Goal: Task Accomplishment & Management: Manage account settings

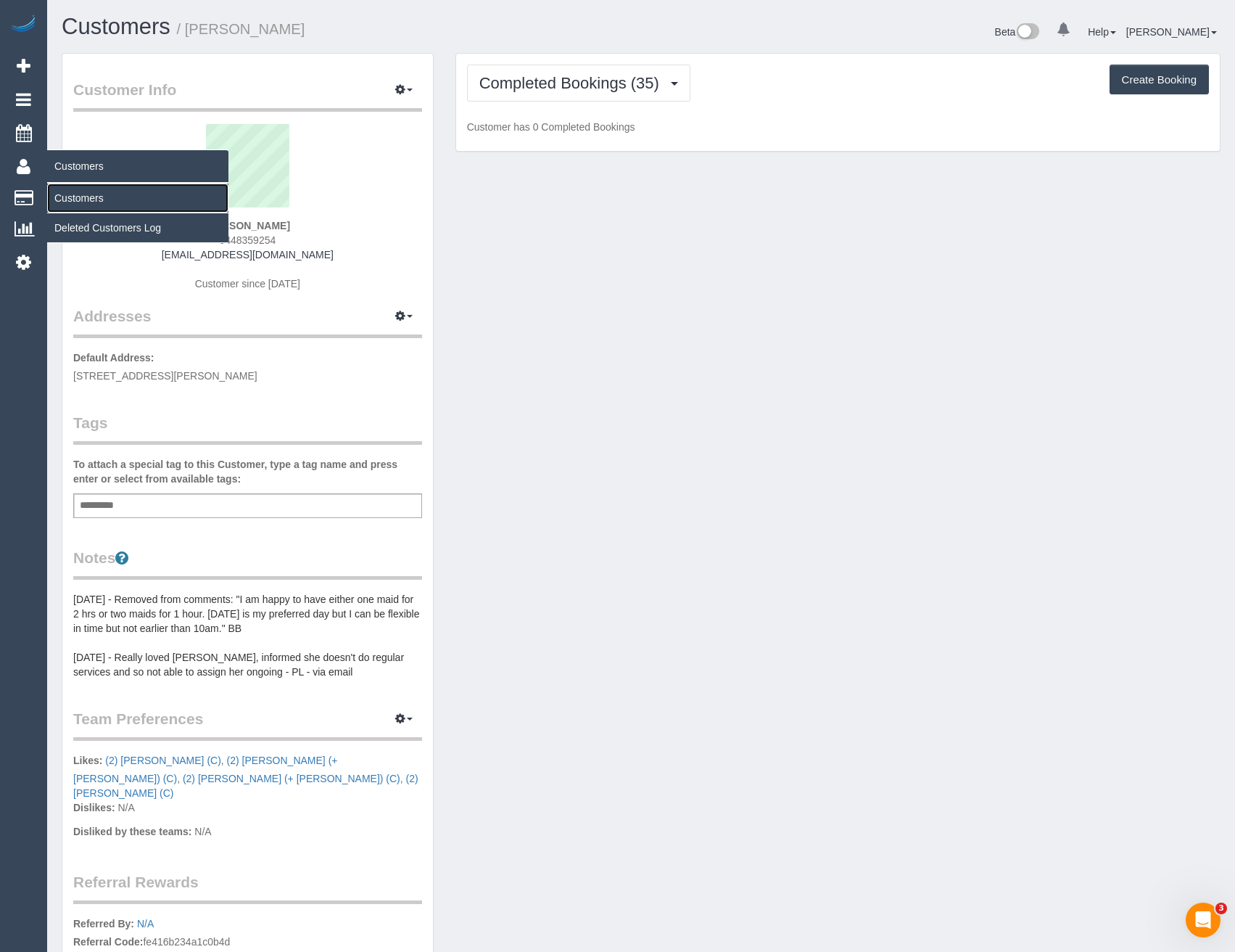
click at [123, 194] on link "Customers" at bounding box center [137, 198] width 181 height 29
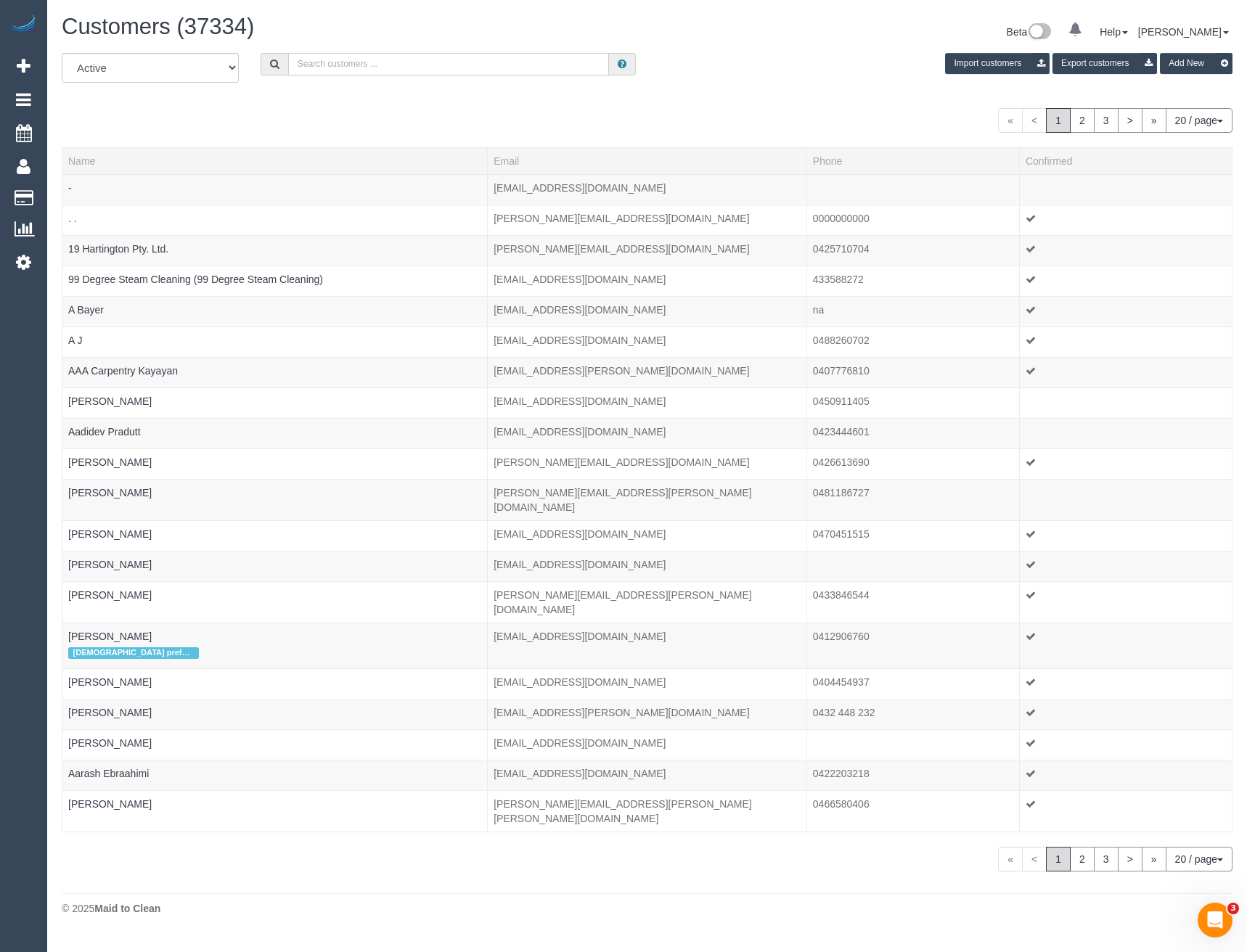
drag, startPoint x: 427, startPoint y: 67, endPoint x: 39, endPoint y: 73, distance: 388.0
click at [427, 67] on input "text" at bounding box center [449, 64] width 321 height 23
click at [302, 65] on input "text" at bounding box center [449, 64] width 321 height 23
paste input "[EMAIL_ADDRESS][DOMAIN_NAME]"
click at [393, 61] on input "[EMAIL_ADDRESS][DOMAIN_NAME]" at bounding box center [449, 64] width 321 height 23
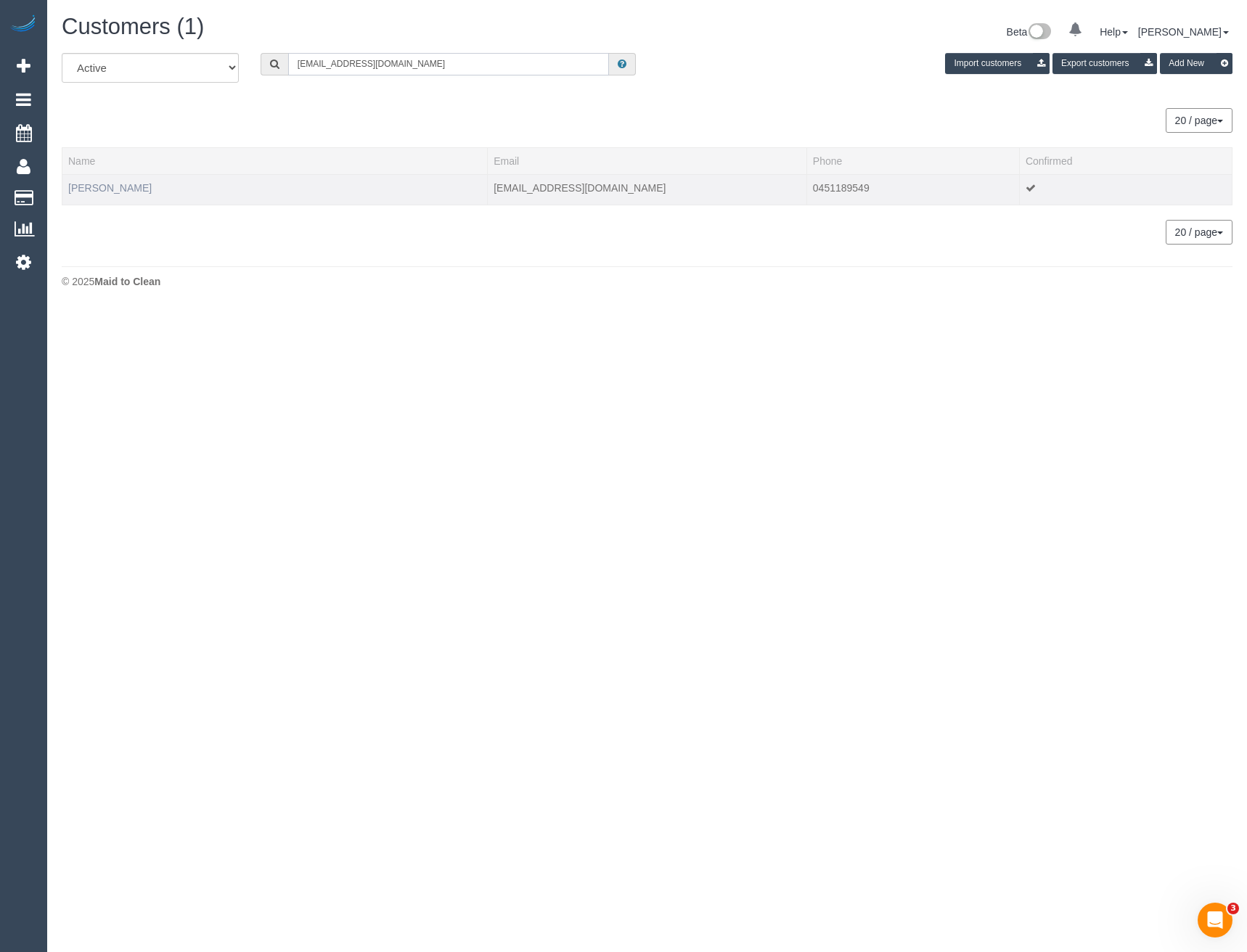
type input "[EMAIL_ADDRESS][DOMAIN_NAME]"
click at [114, 184] on link "Sebastian Horon" at bounding box center [110, 187] width 83 height 11
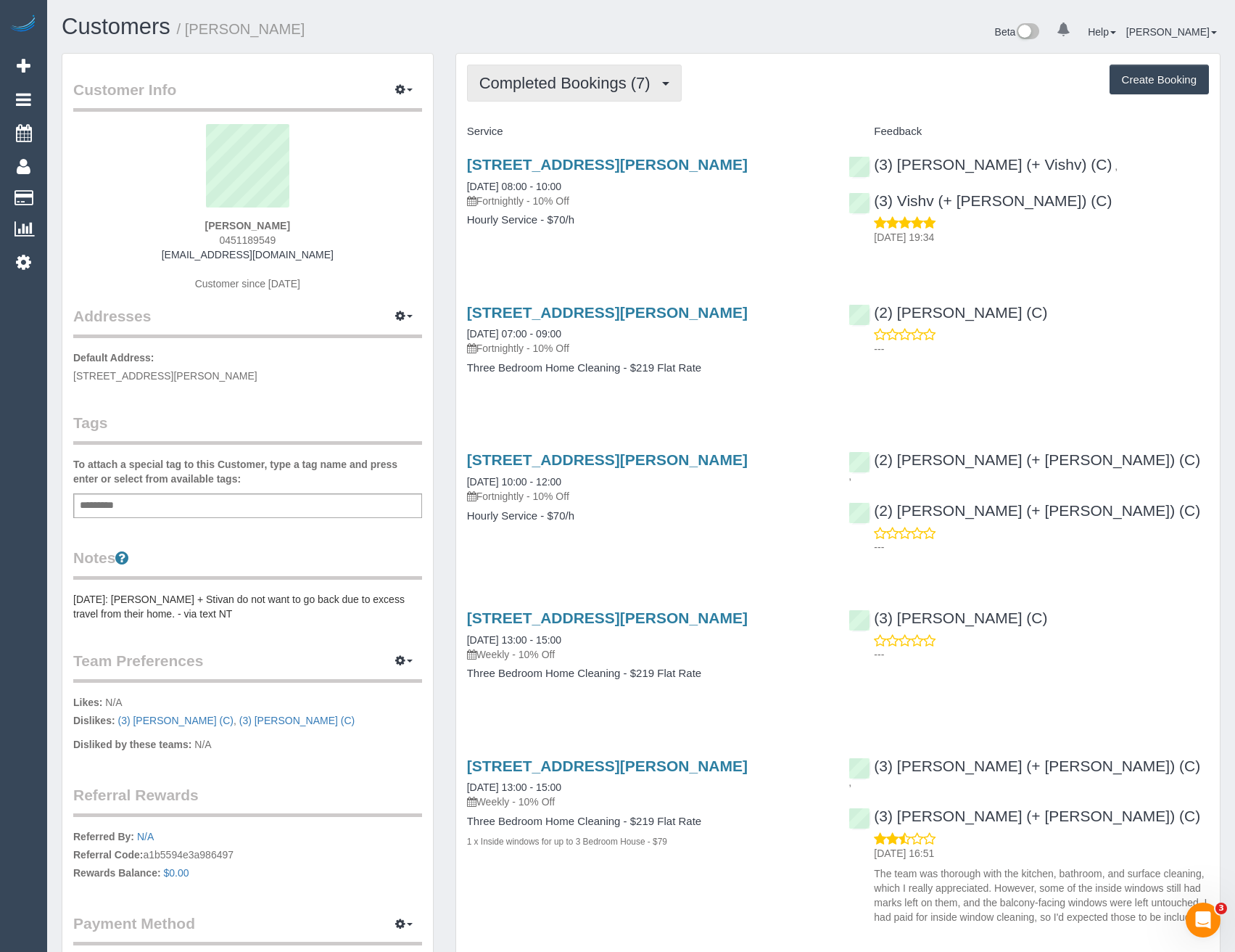
click at [613, 79] on span "Completed Bookings (7)" at bounding box center [569, 82] width 178 height 18
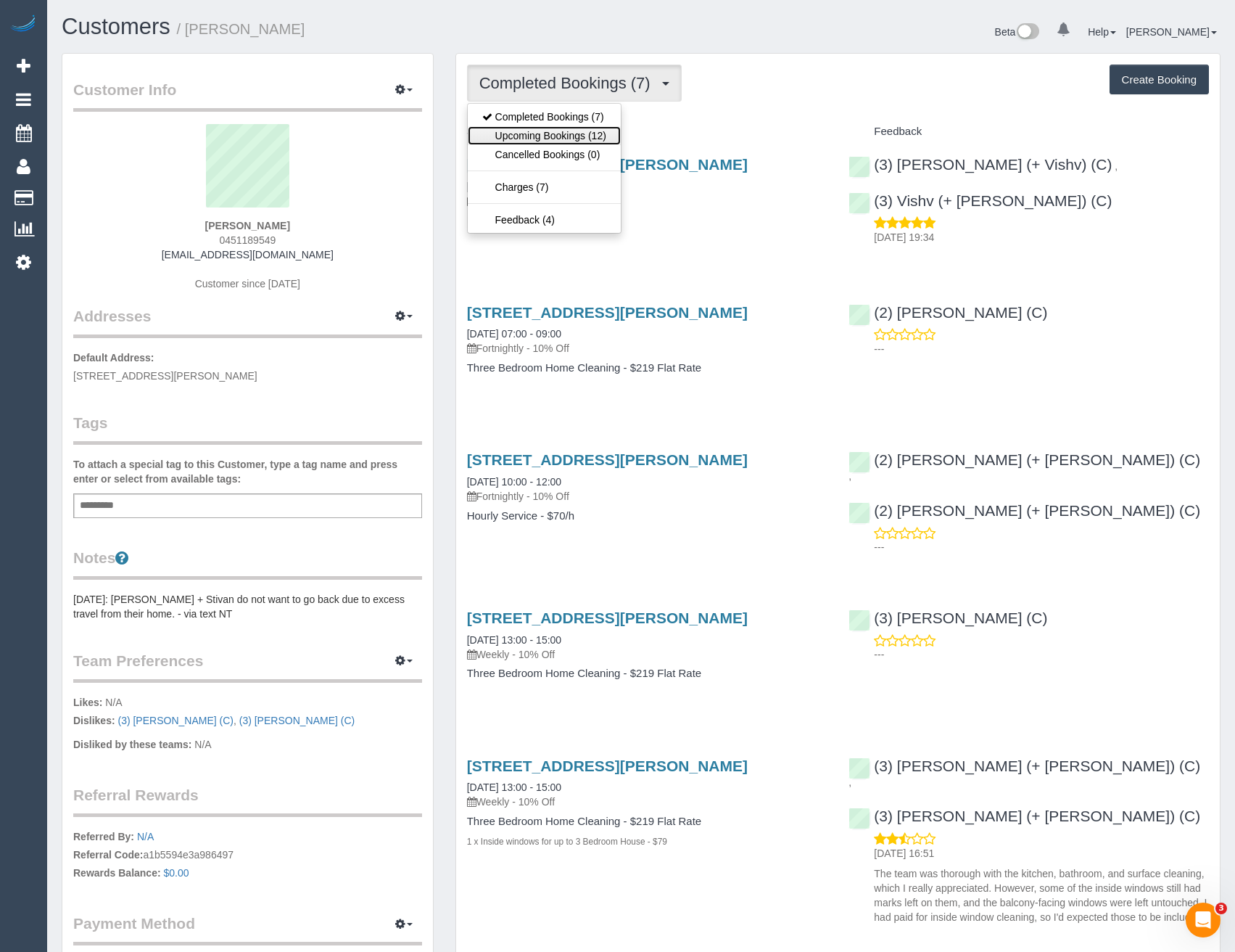
click at [592, 142] on link "Upcoming Bookings (12)" at bounding box center [544, 136] width 153 height 19
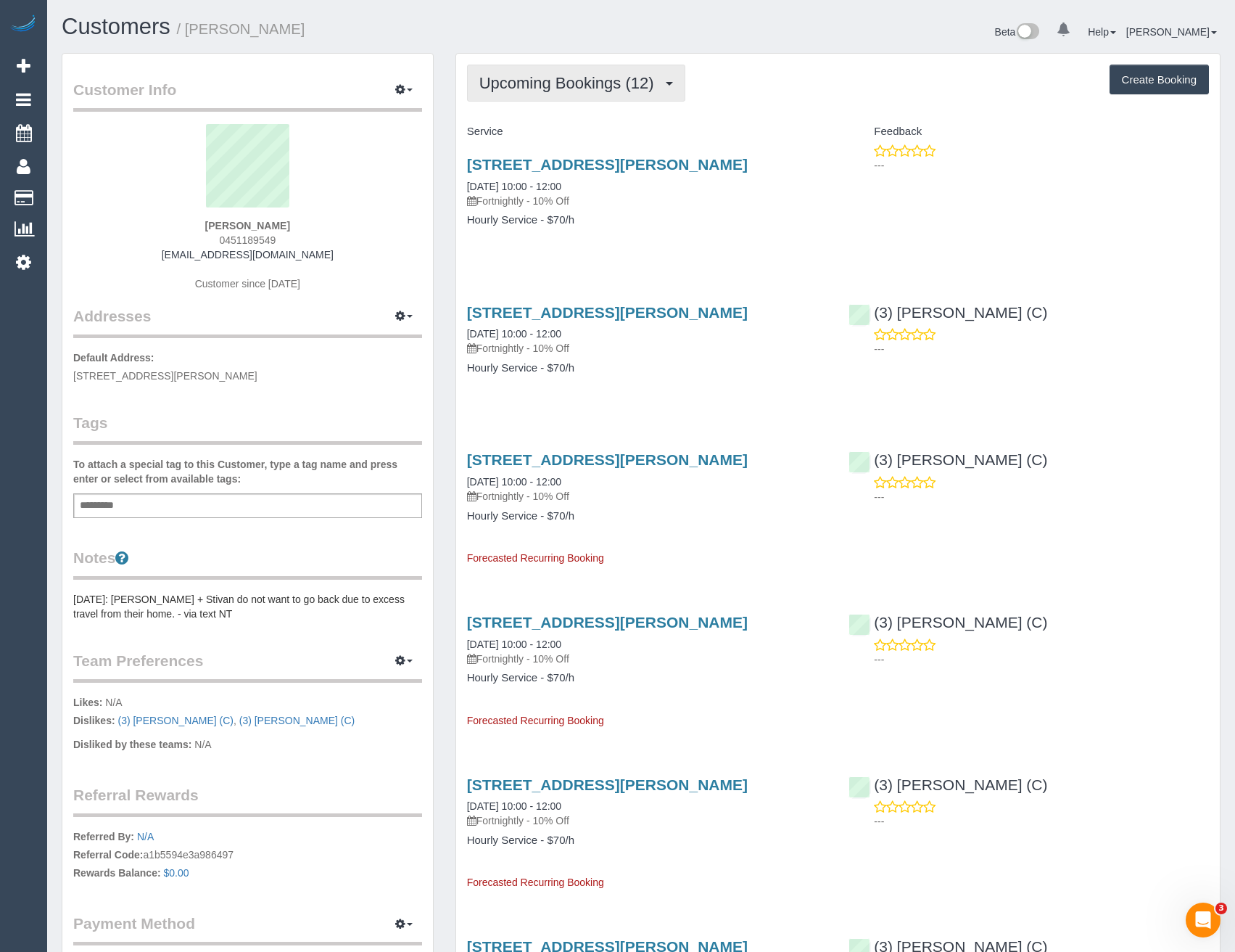
click at [618, 90] on span "Upcoming Bookings (12)" at bounding box center [571, 82] width 182 height 18
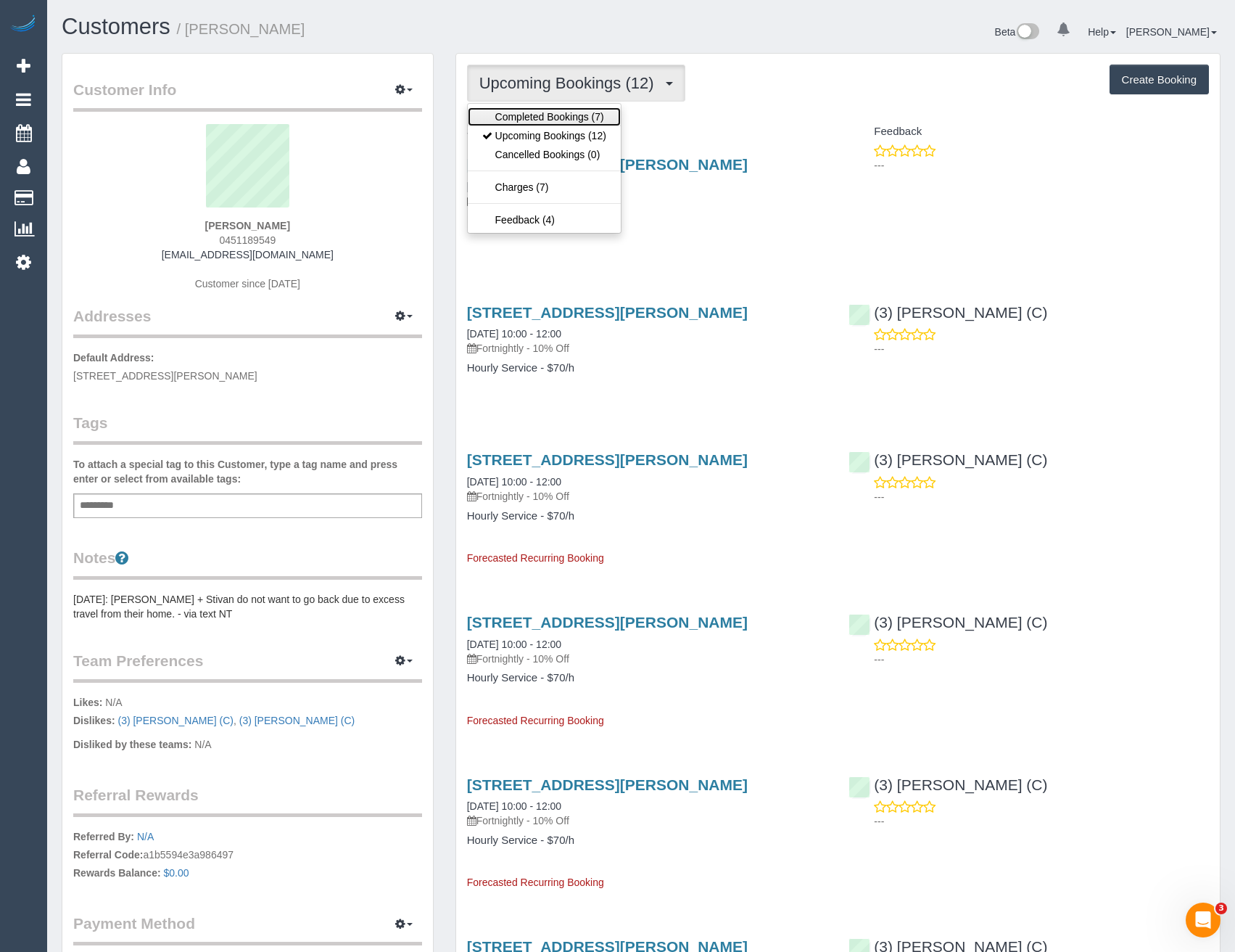
click at [592, 116] on link "Completed Bookings (7)" at bounding box center [544, 117] width 153 height 19
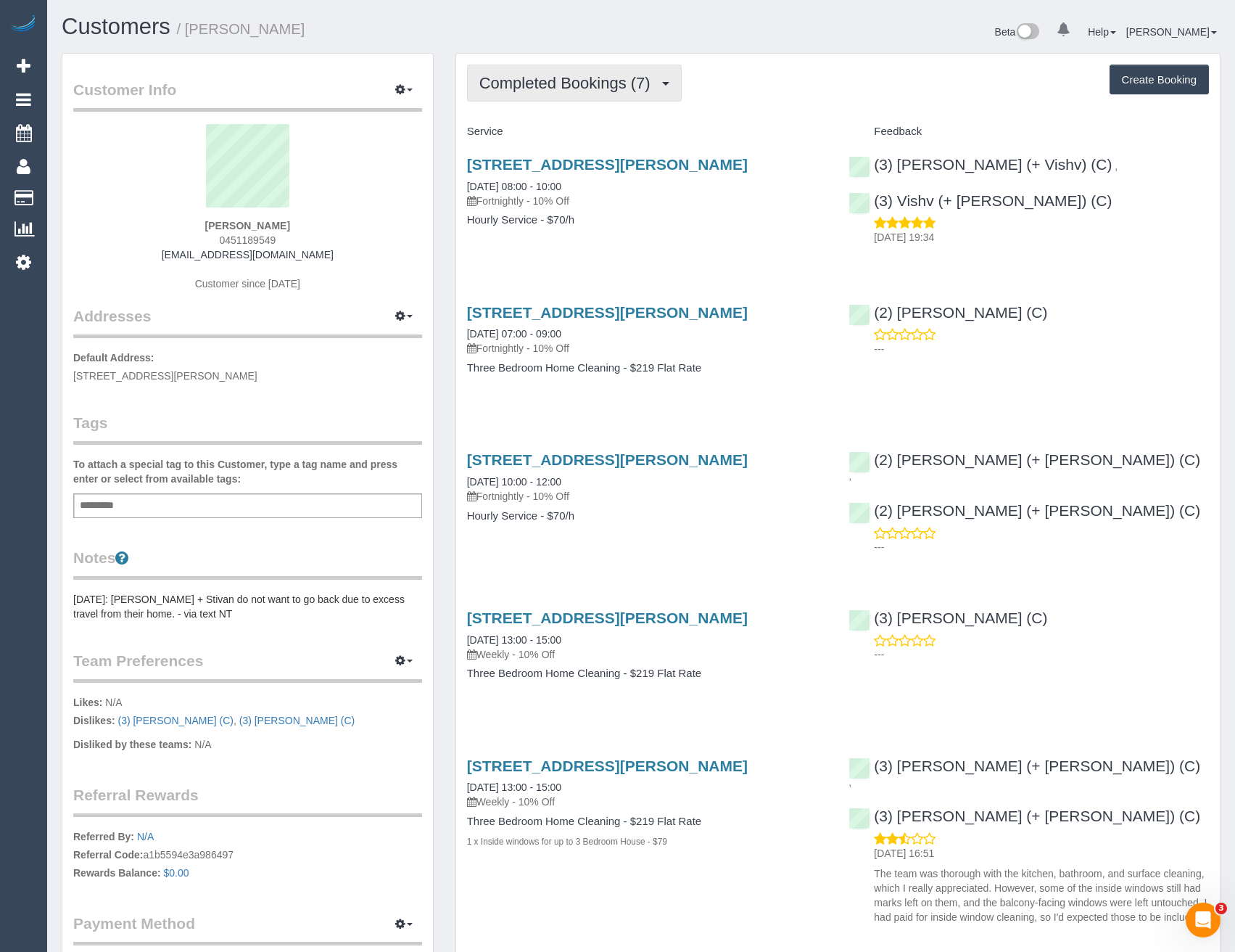
click at [584, 81] on span "Completed Bookings (7)" at bounding box center [569, 82] width 178 height 18
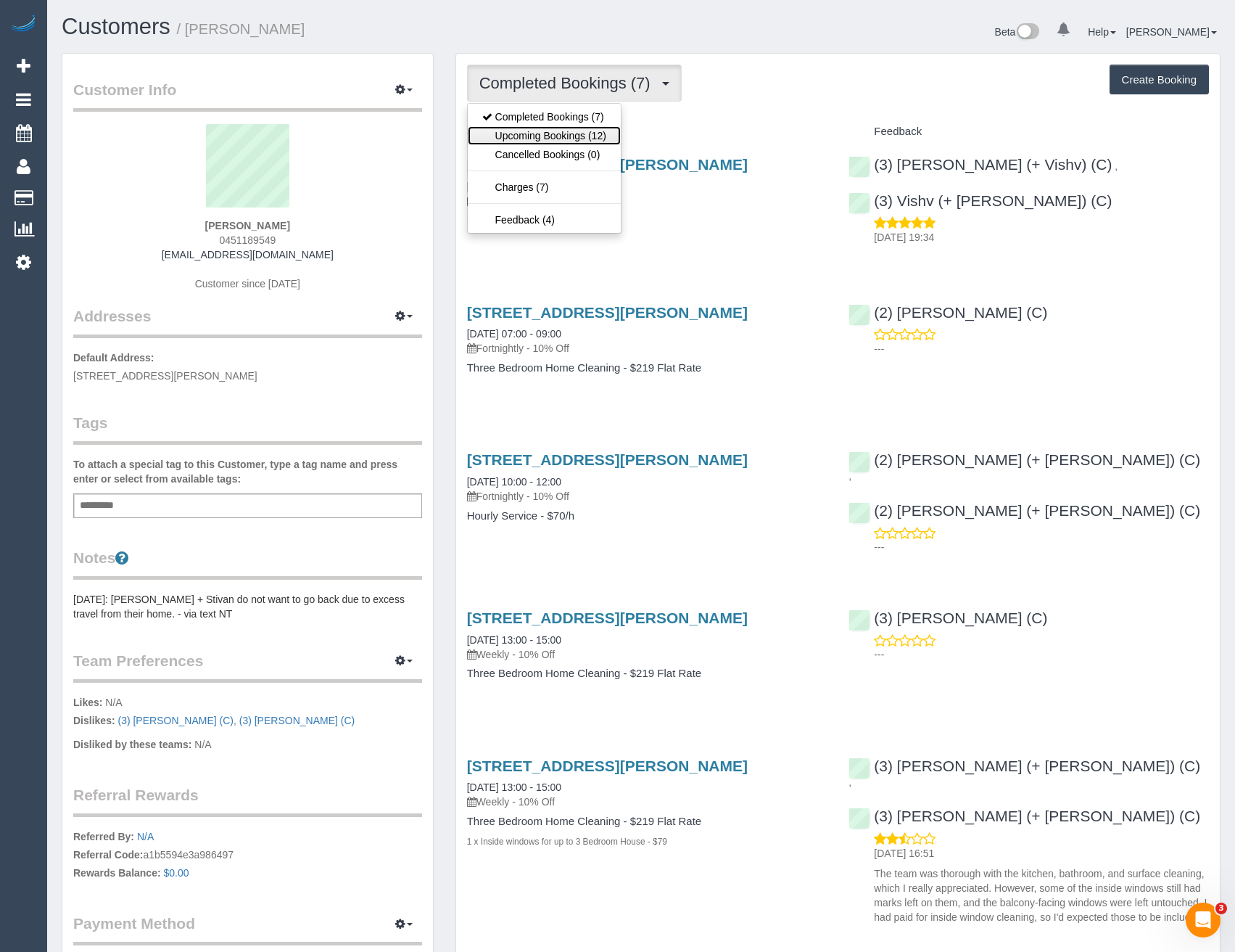
click at [580, 132] on link "Upcoming Bookings (12)" at bounding box center [544, 136] width 153 height 19
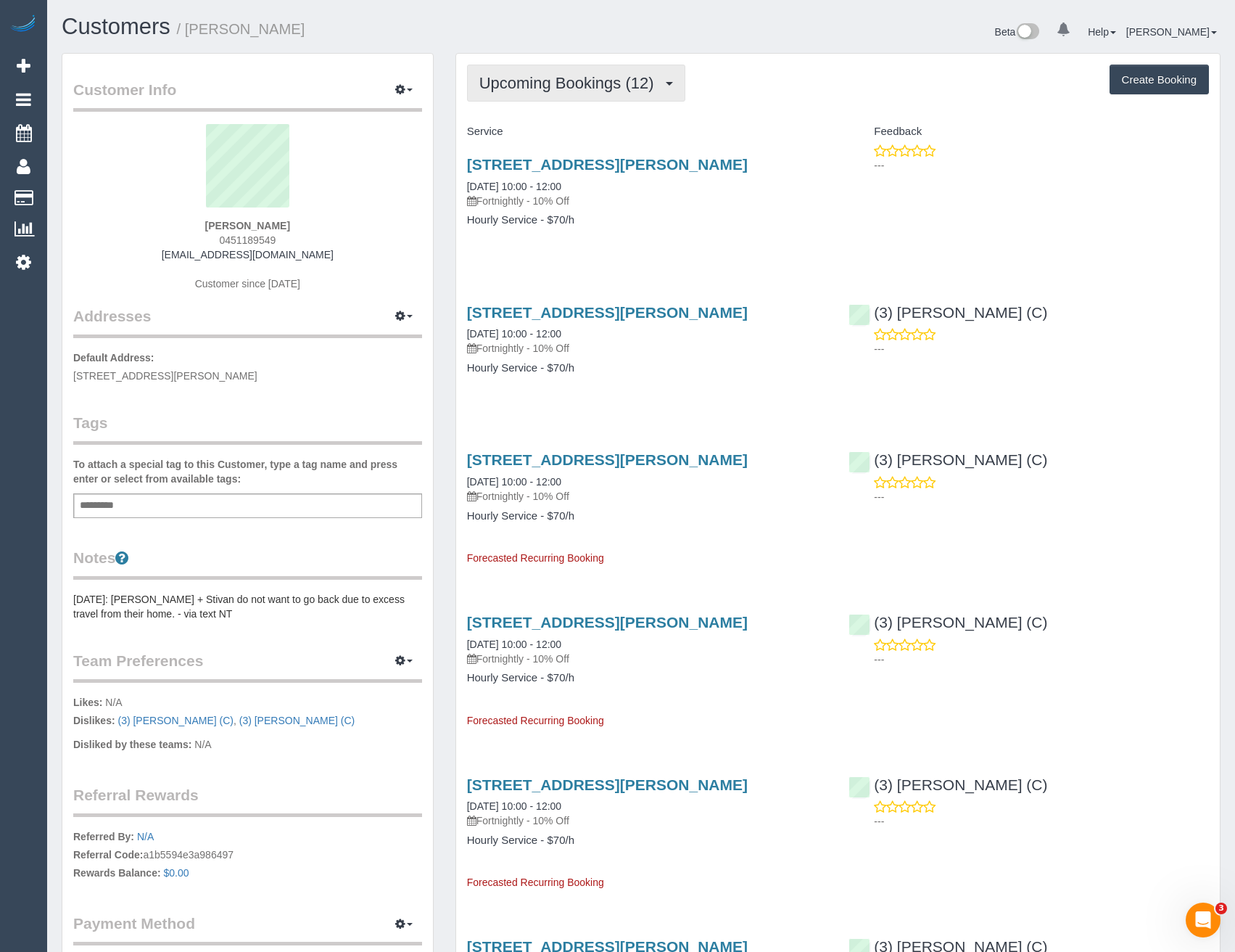
click at [561, 75] on span "Upcoming Bookings (12)" at bounding box center [571, 82] width 182 height 18
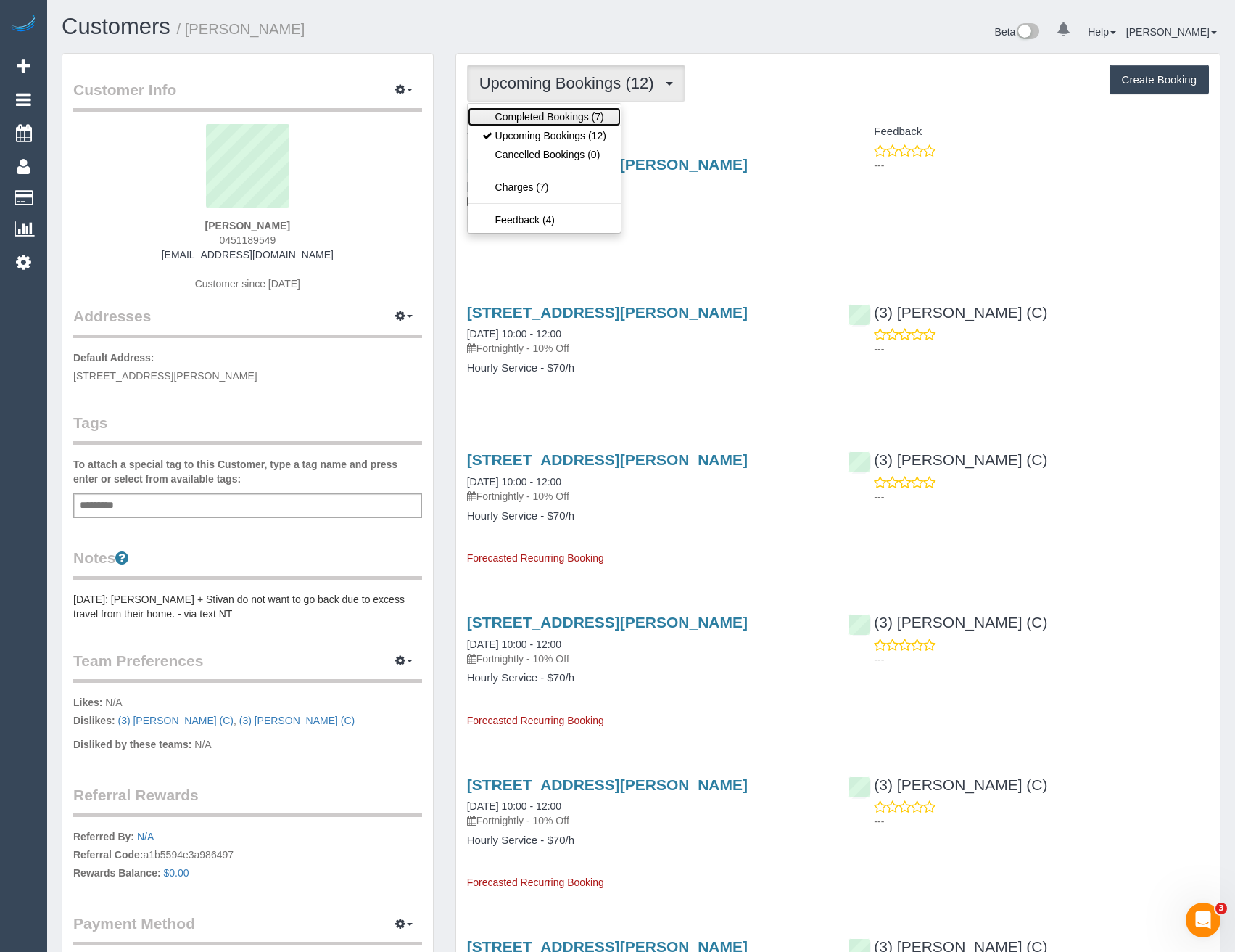
click at [556, 107] on link "Completed Bookings (7)" at bounding box center [544, 117] width 153 height 19
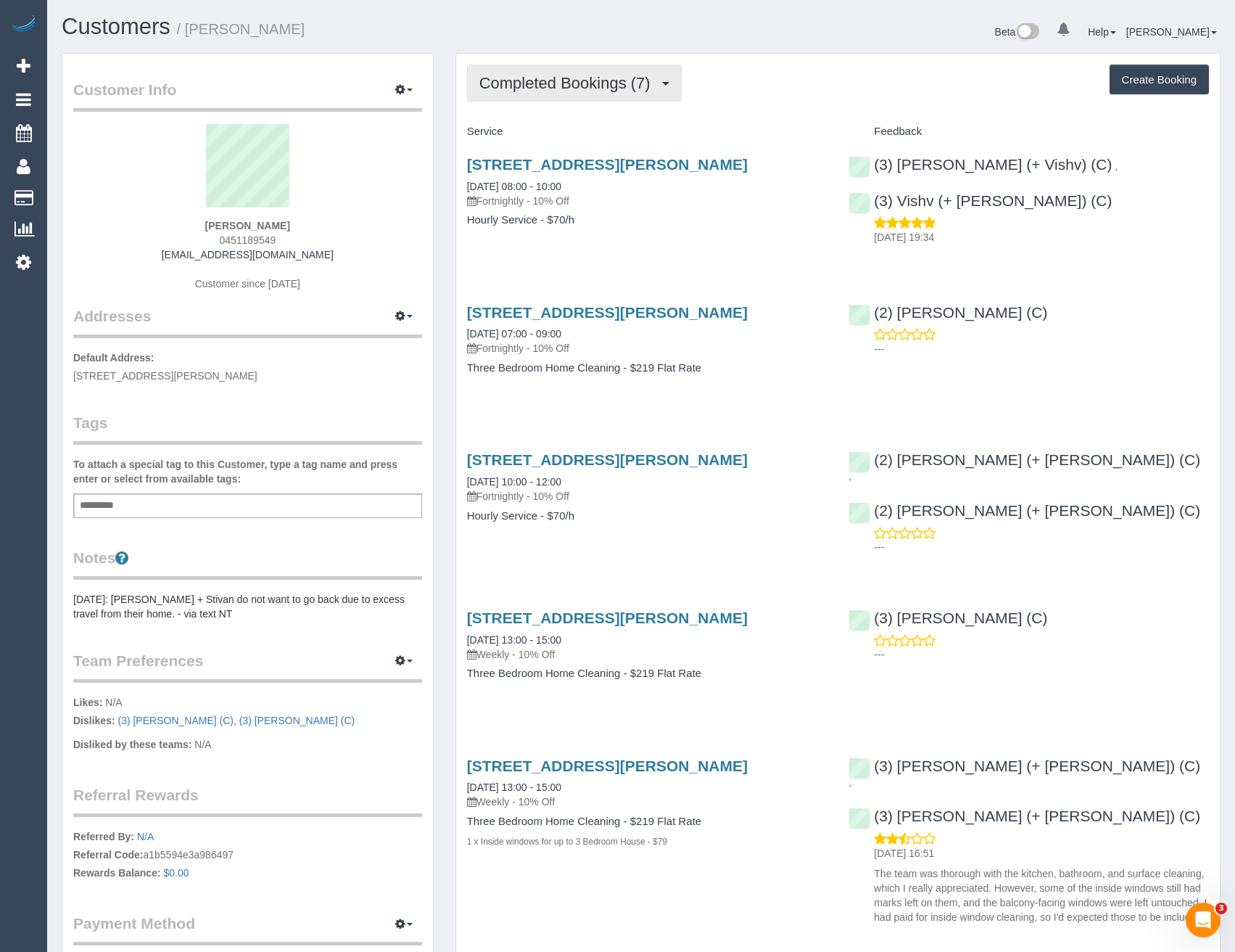
click at [546, 94] on button "Completed Bookings (7)" at bounding box center [574, 83] width 215 height 37
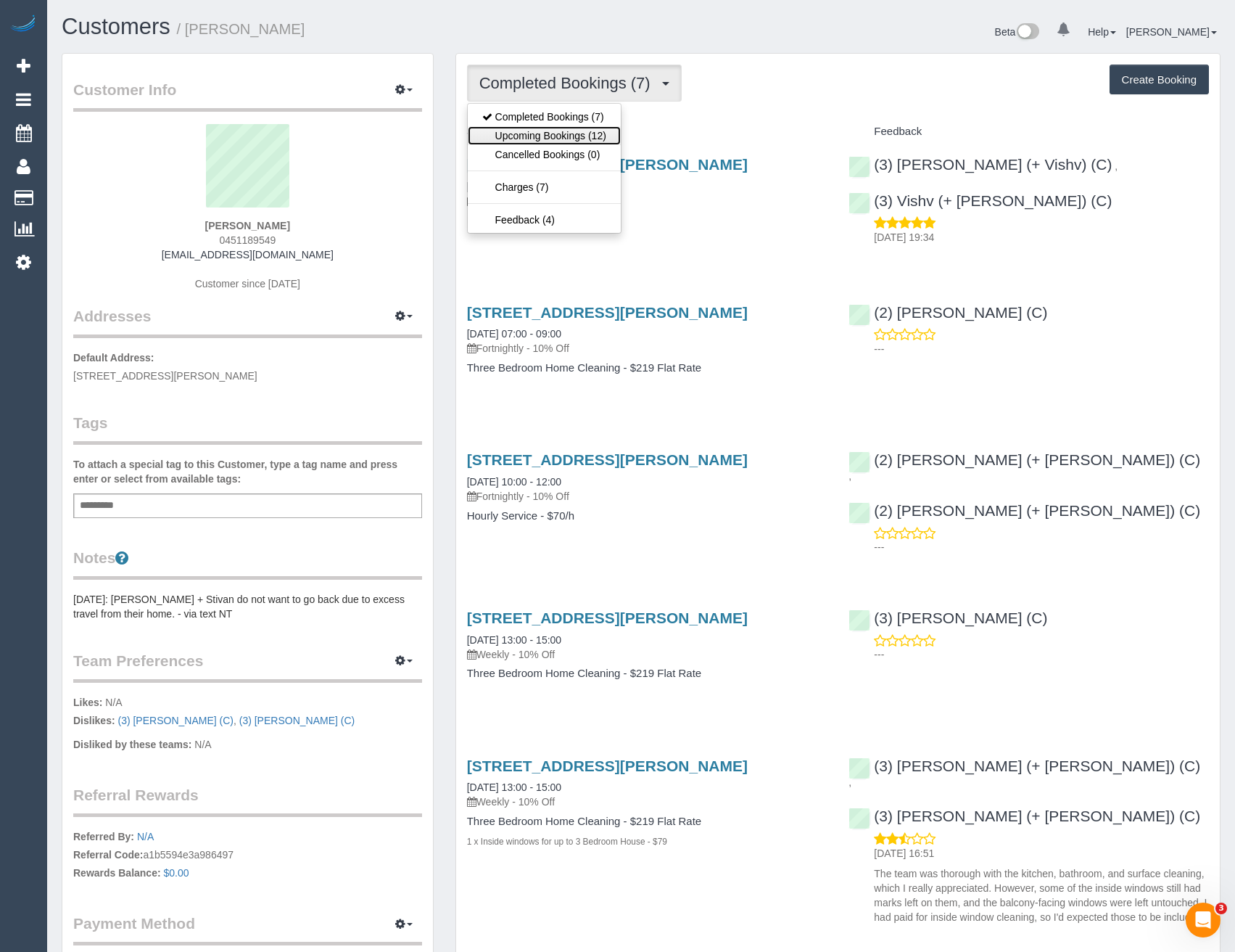
click at [550, 132] on link "Upcoming Bookings (12)" at bounding box center [544, 136] width 153 height 19
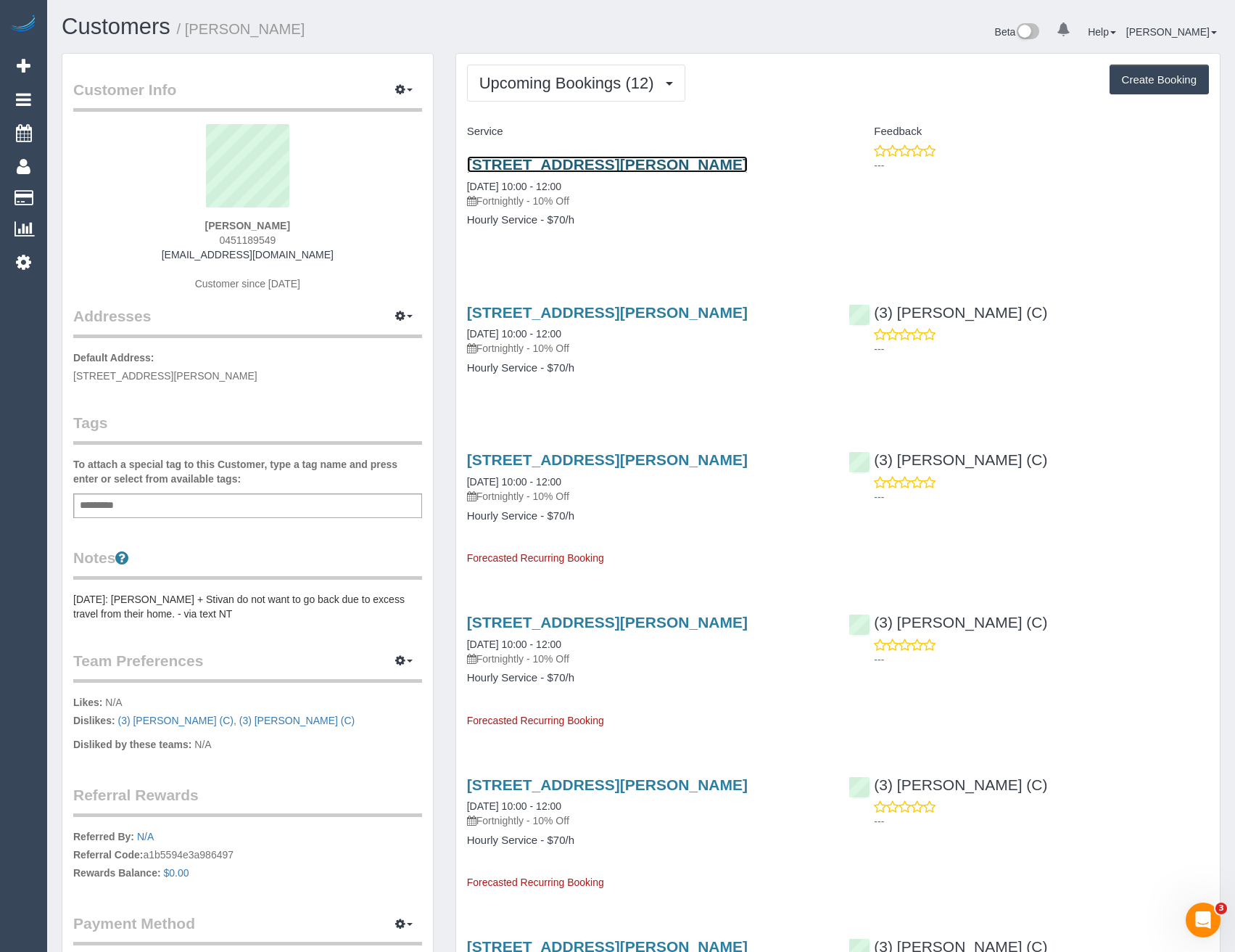
click at [623, 160] on link "300 Plummer Street, 805, Port Melbourne, VIC 3207" at bounding box center [607, 164] width 281 height 16
click at [584, 91] on span "Upcoming Bookings (12)" at bounding box center [571, 82] width 182 height 18
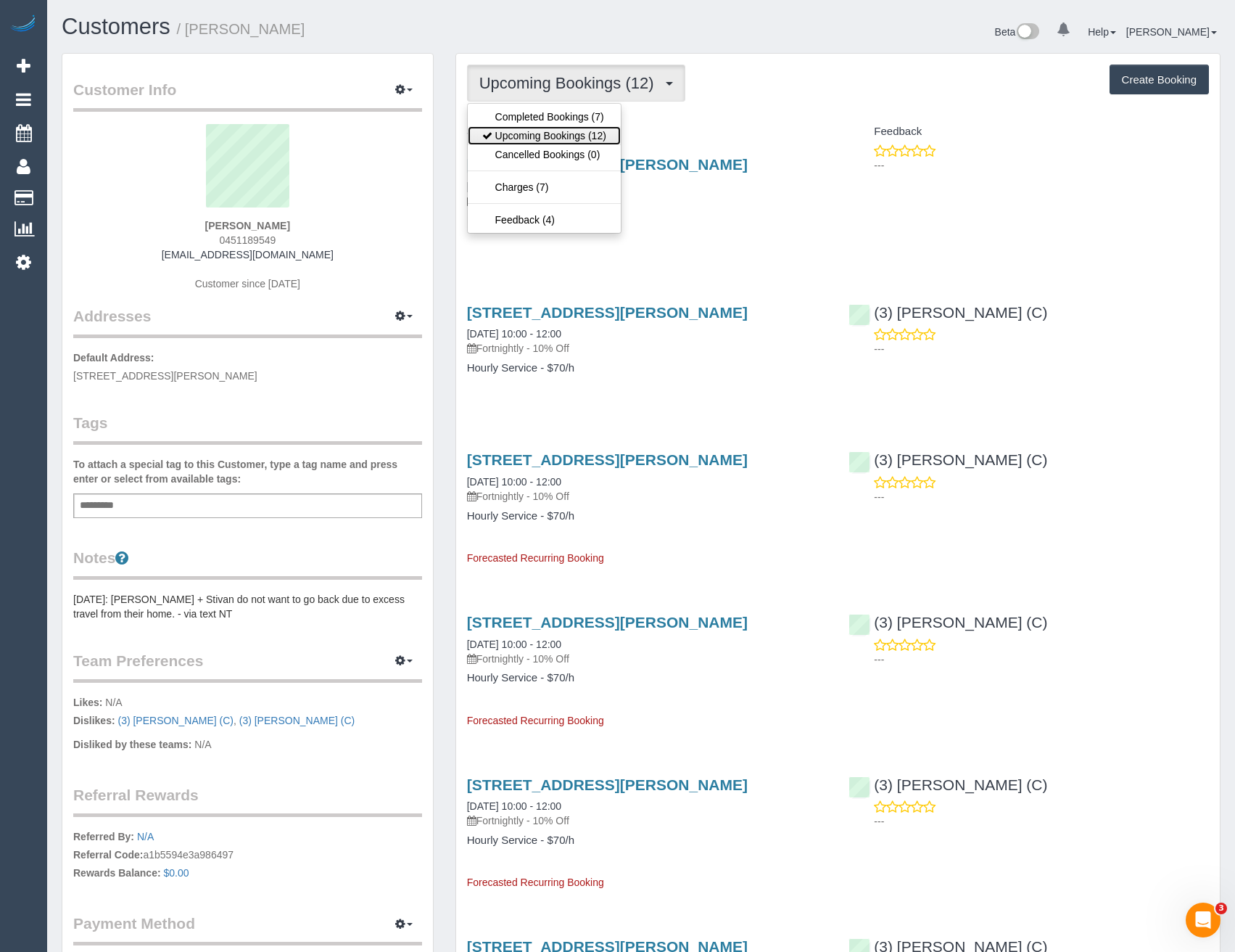
click at [574, 136] on link "Upcoming Bookings (12)" at bounding box center [544, 136] width 153 height 19
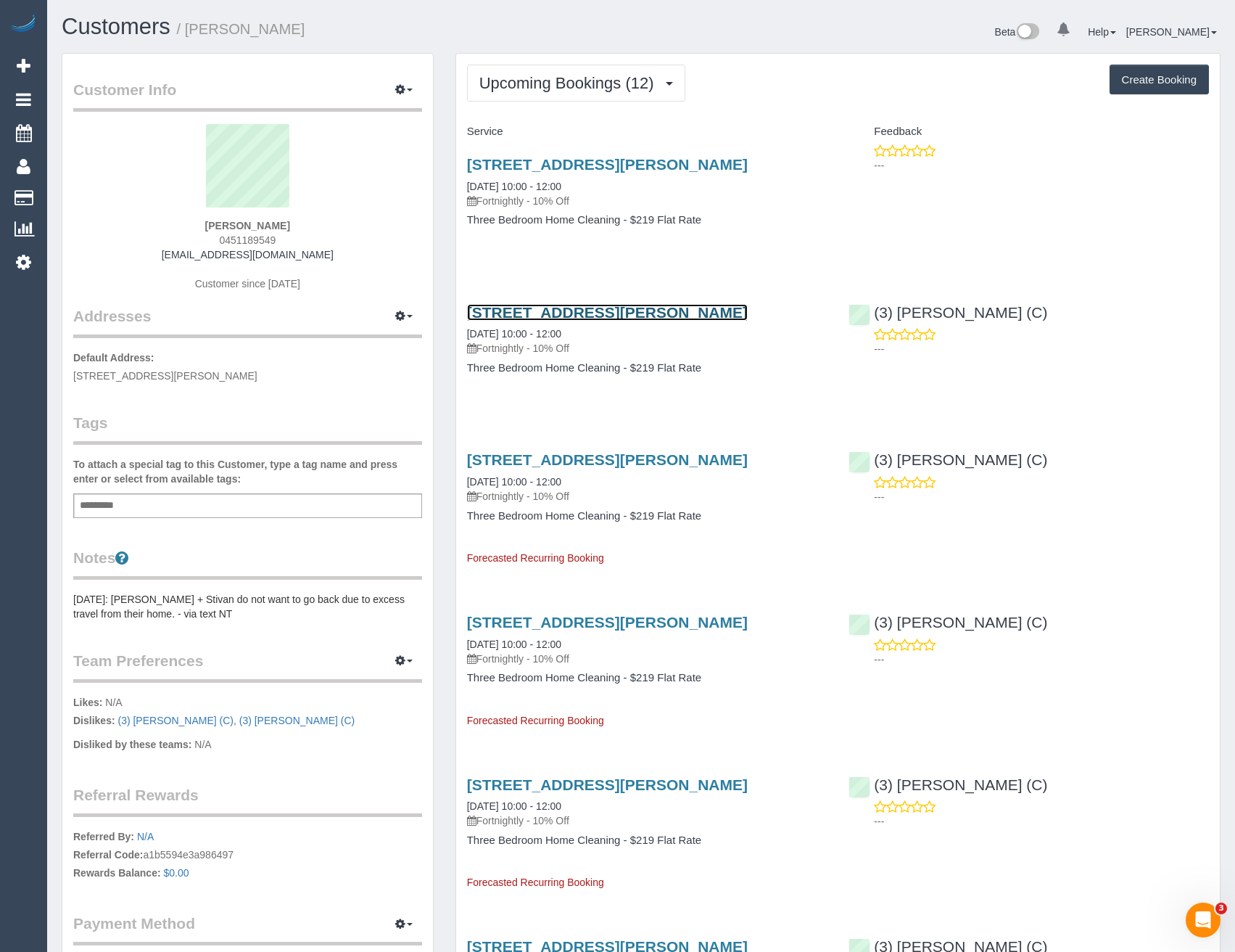
click at [695, 321] on link "300 Plummer Street, 805, Port Melbourne, VIC 3207" at bounding box center [607, 312] width 281 height 16
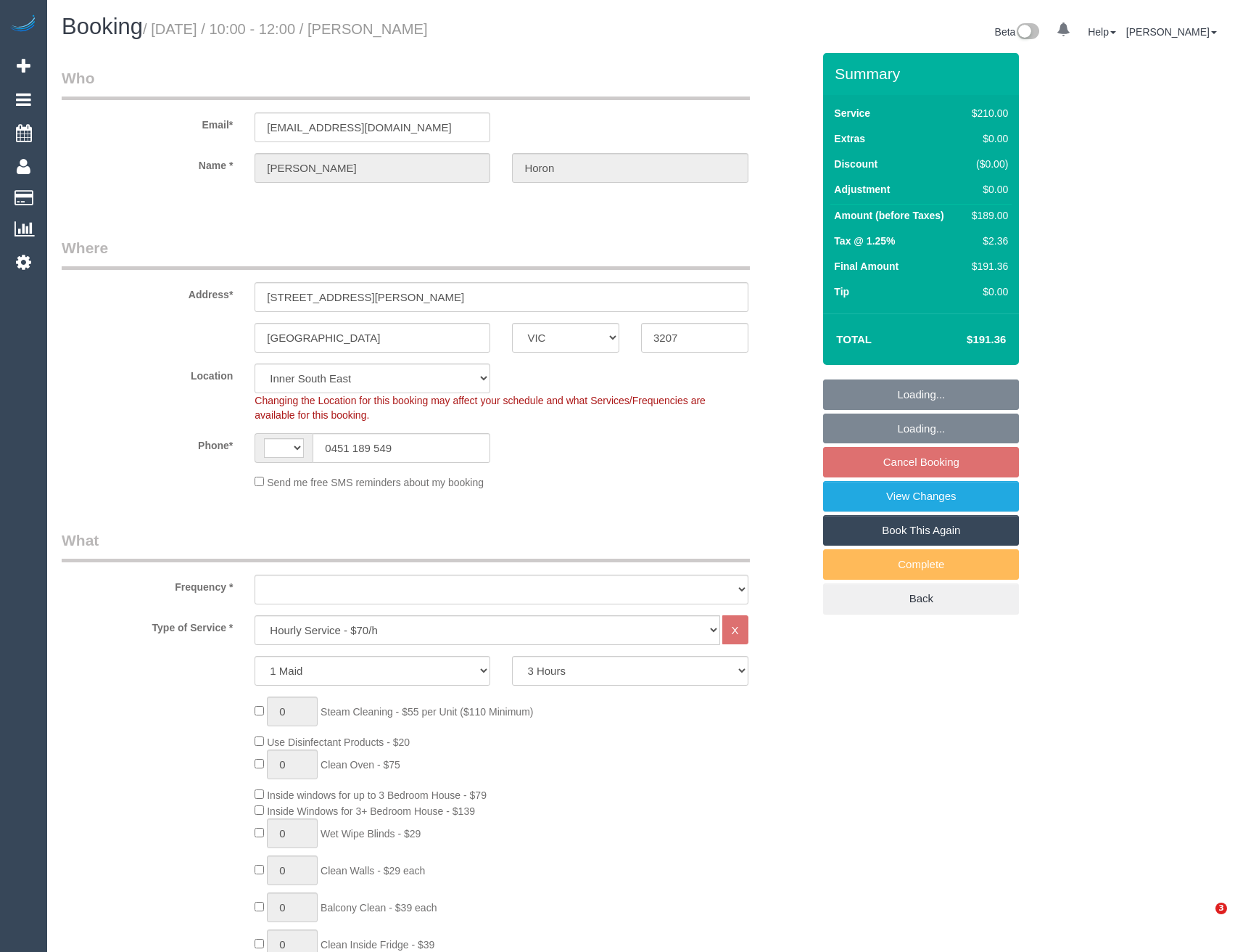
select select "VIC"
select select "180"
select select "string:AU"
select select "object:712"
select select "string:stripe-pm_1Re6qH2GScqysDRVzvQWCQTr"
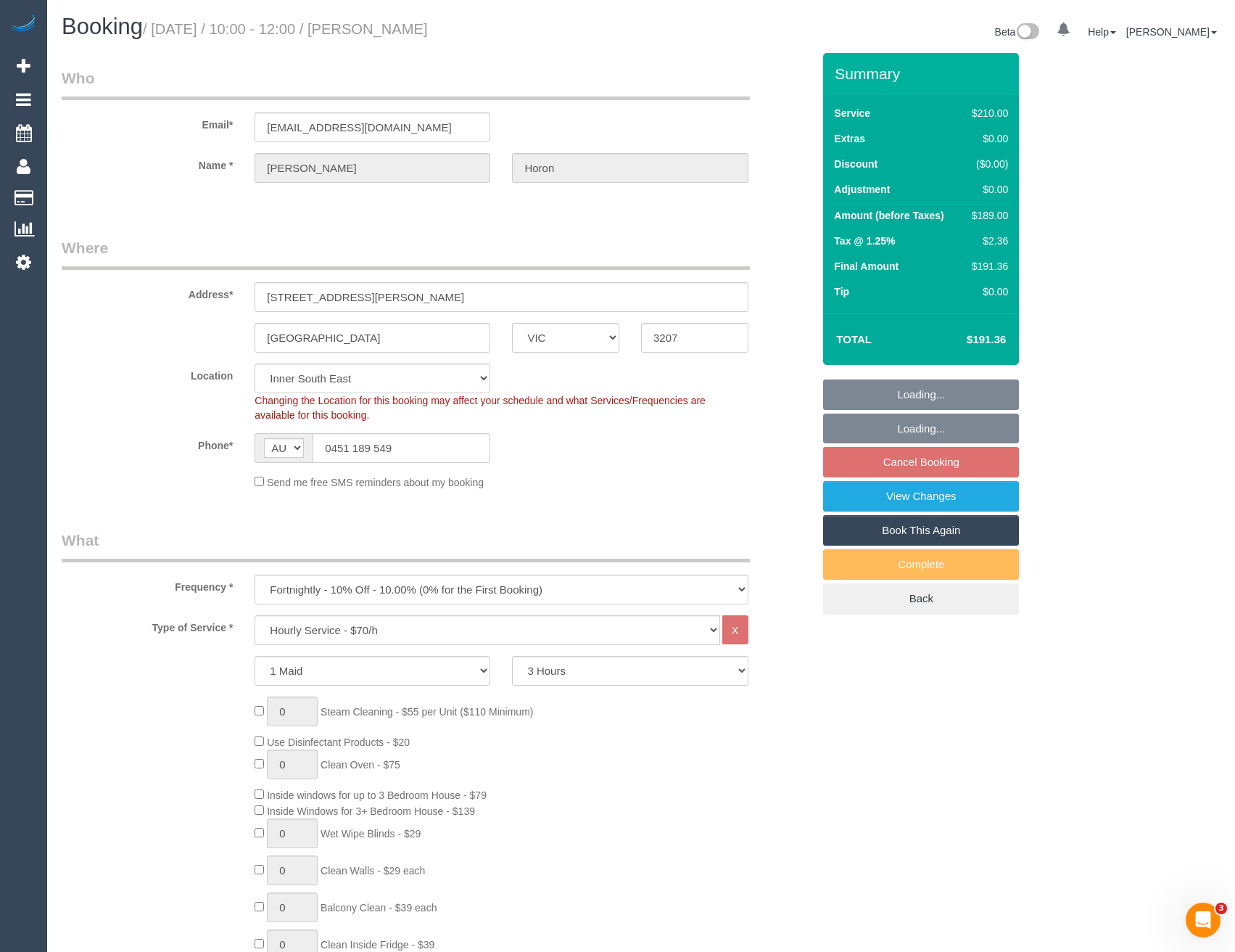
select select "number:28"
select select "number:14"
select select "number:19"
select select "number:24"
select select "number:34"
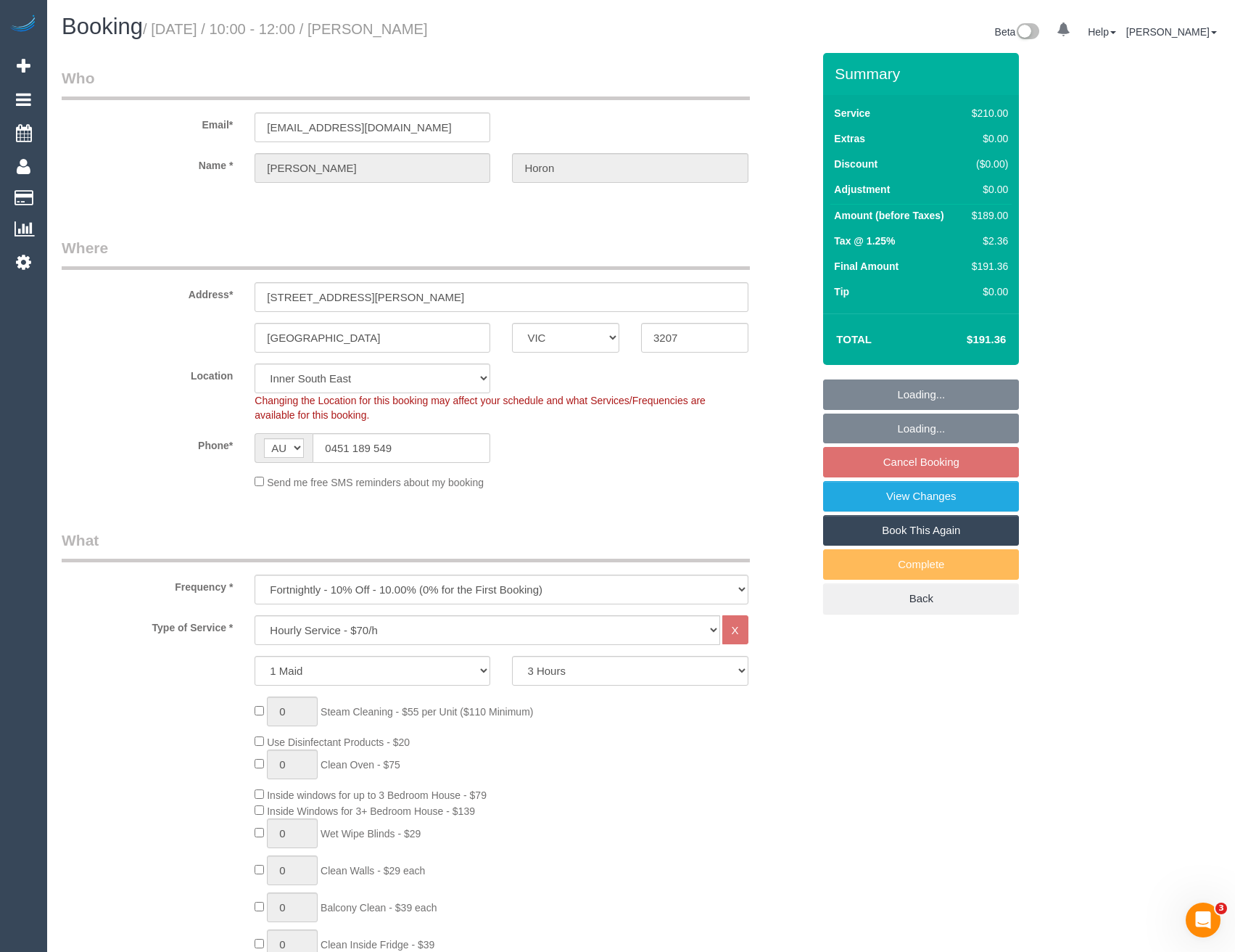
select select "number:11"
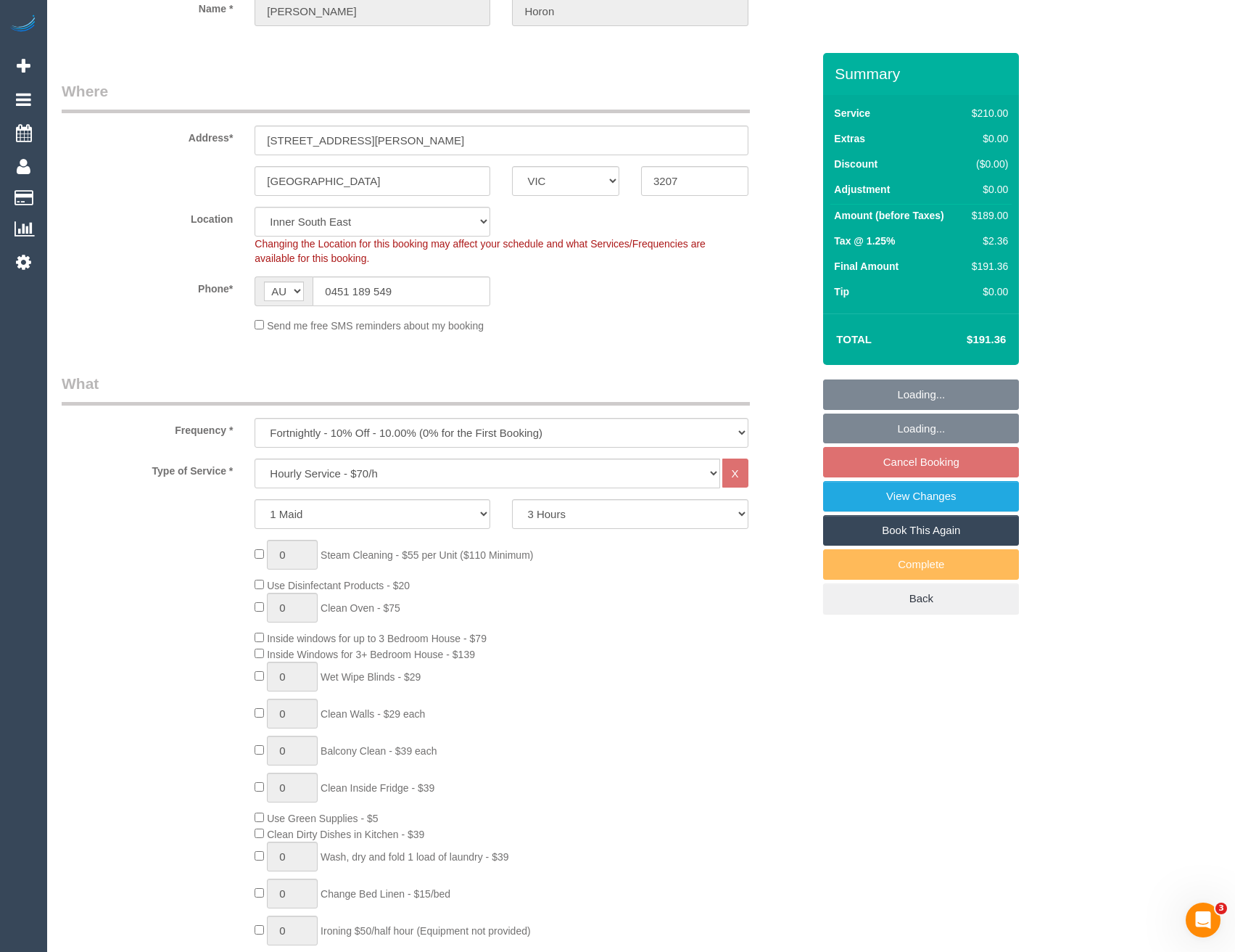
select select "object:1441"
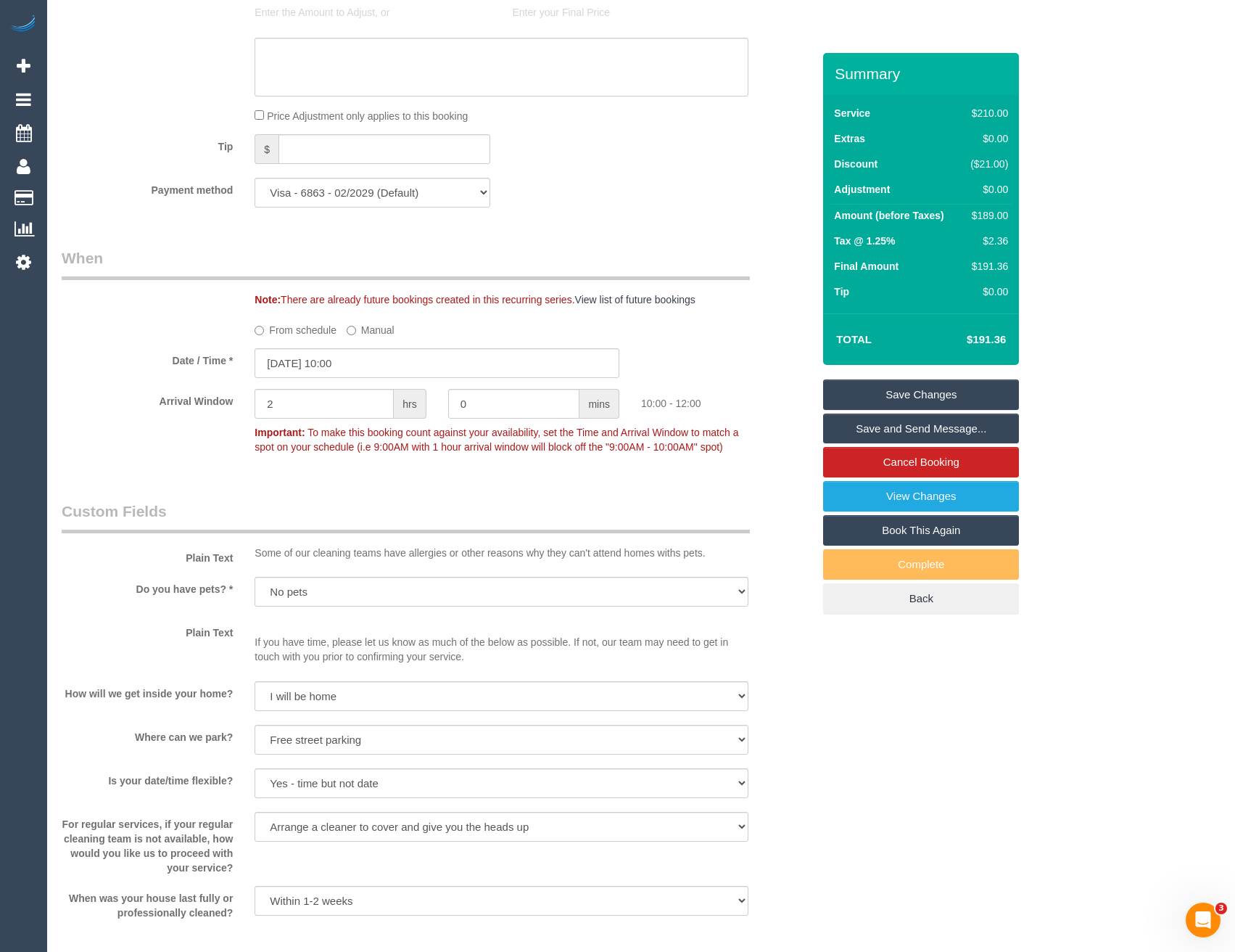
scroll to position [2082, 0]
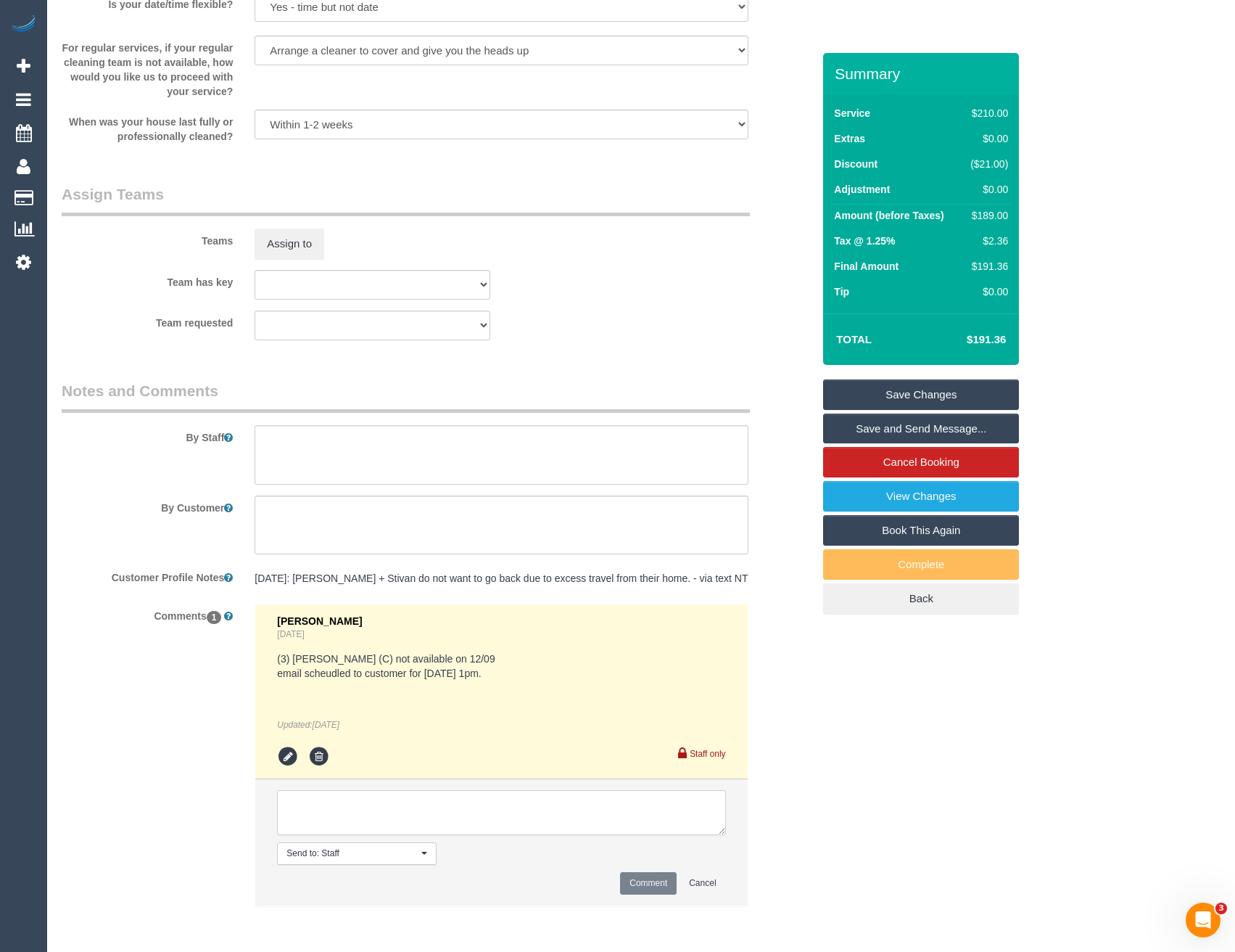
click at [458, 825] on textarea at bounding box center [501, 813] width 449 height 45
type textarea "Updated to 3 bed FR as per customer request via email. [PERSON_NAME] UA ongoing…"
click at [641, 893] on button "Comment" at bounding box center [648, 884] width 56 height 23
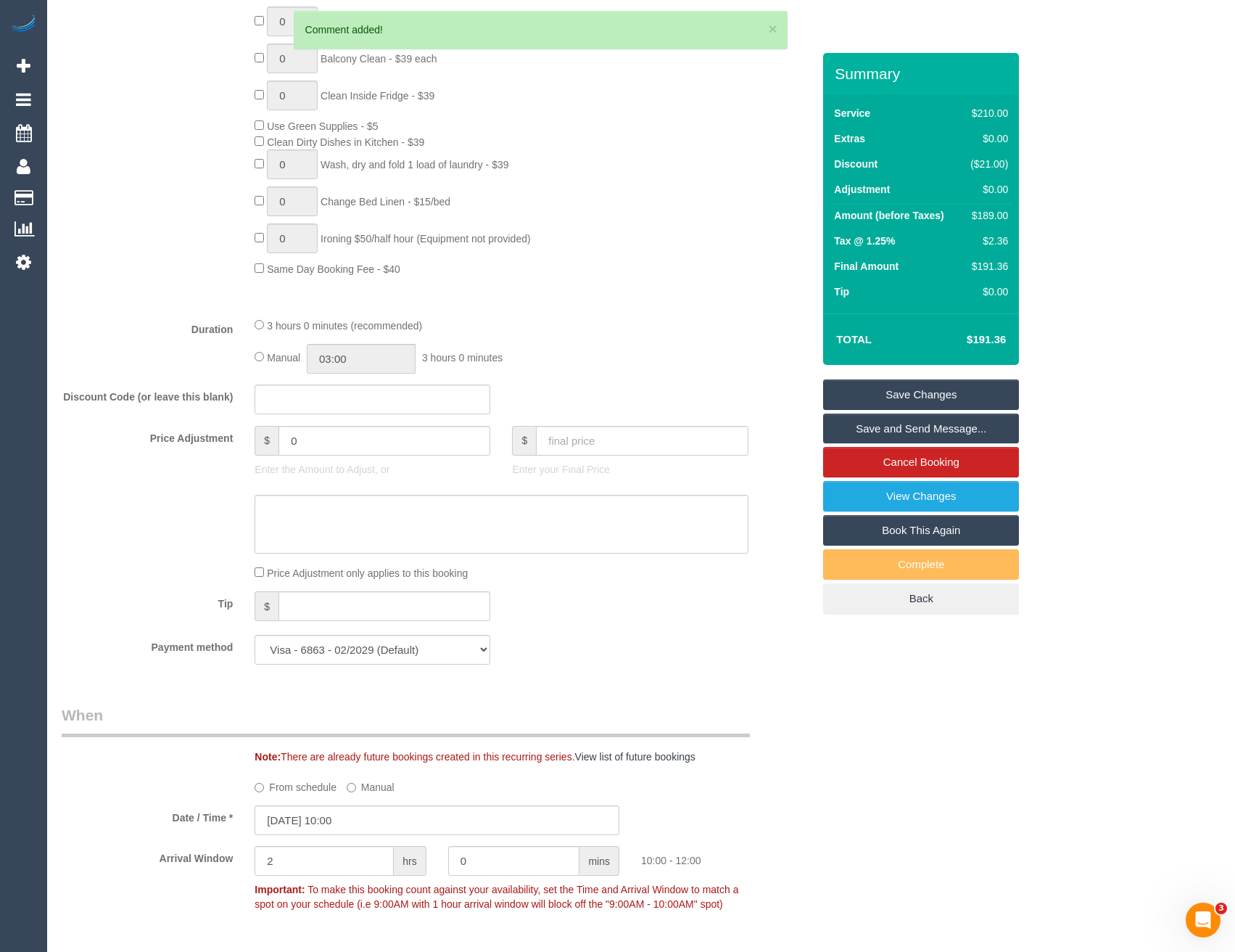
scroll to position [413, 0]
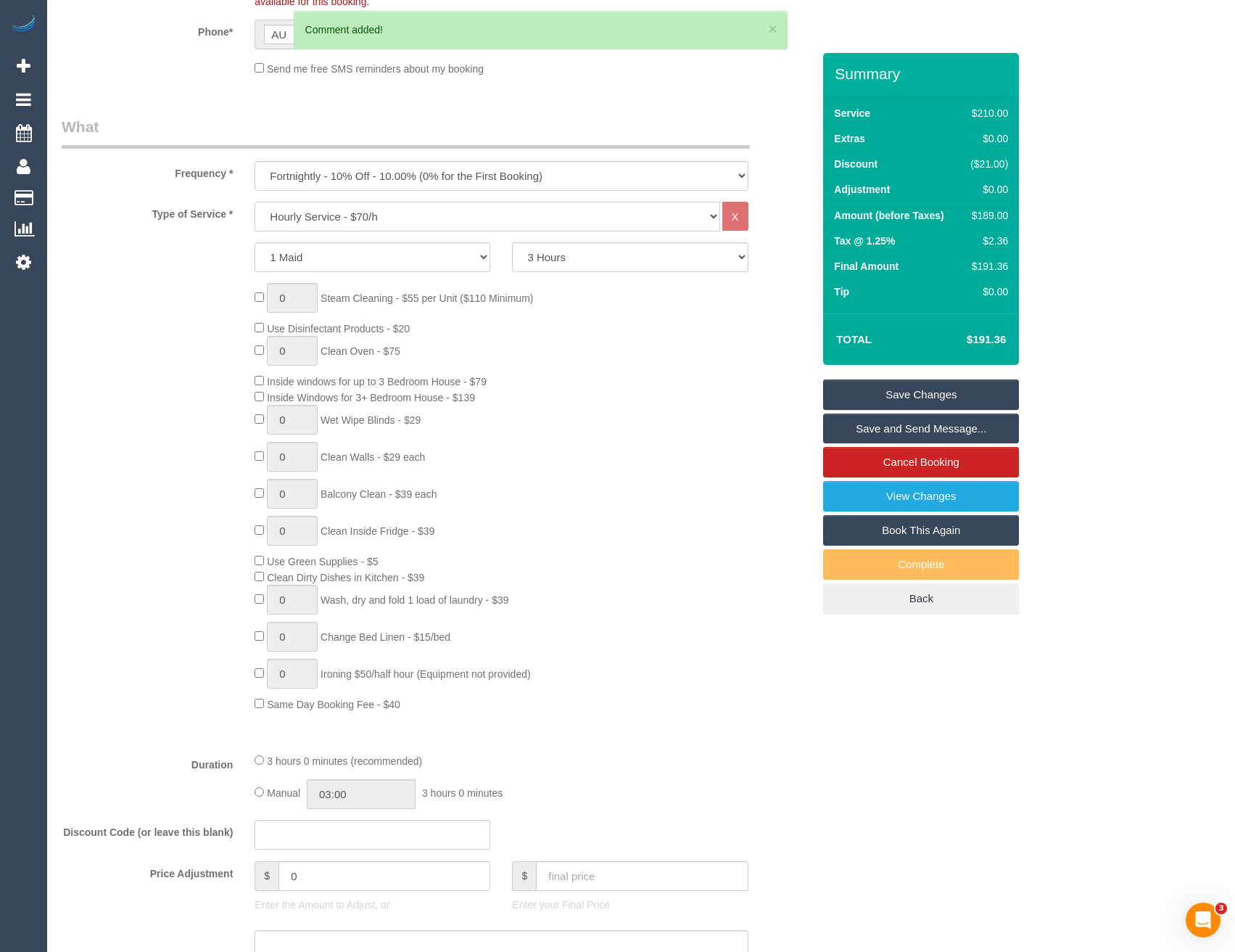
click at [398, 215] on select "Hourly Service - $70/h Hourly Service - $65/h Hourly Service - $60/h Hourly Ser…" at bounding box center [487, 217] width 465 height 29
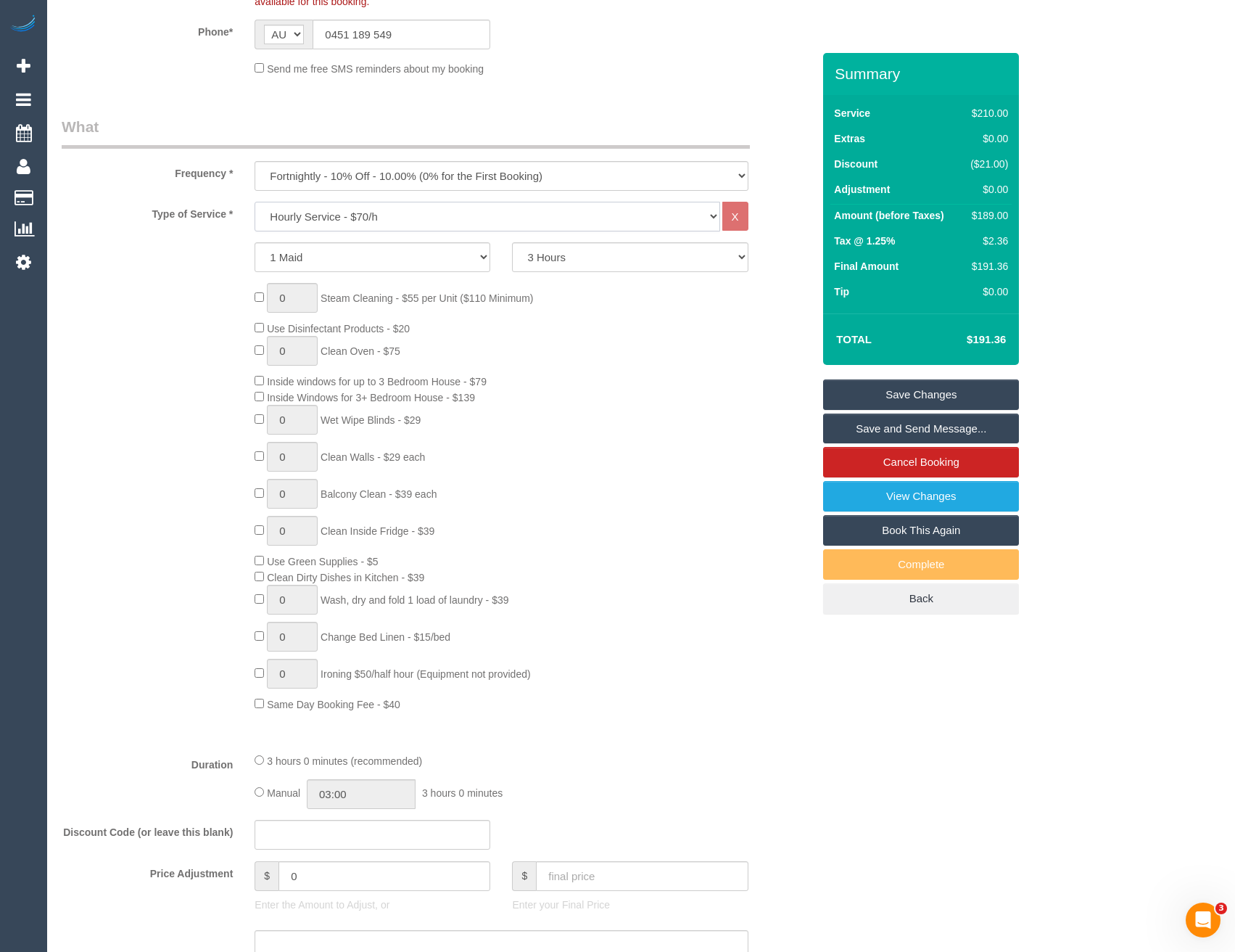
select select "212"
click at [255, 202] on select "Hourly Service - $70/h Hourly Service - $65/h Hourly Service - $60/h Hourly Ser…" at bounding box center [487, 217] width 465 height 29
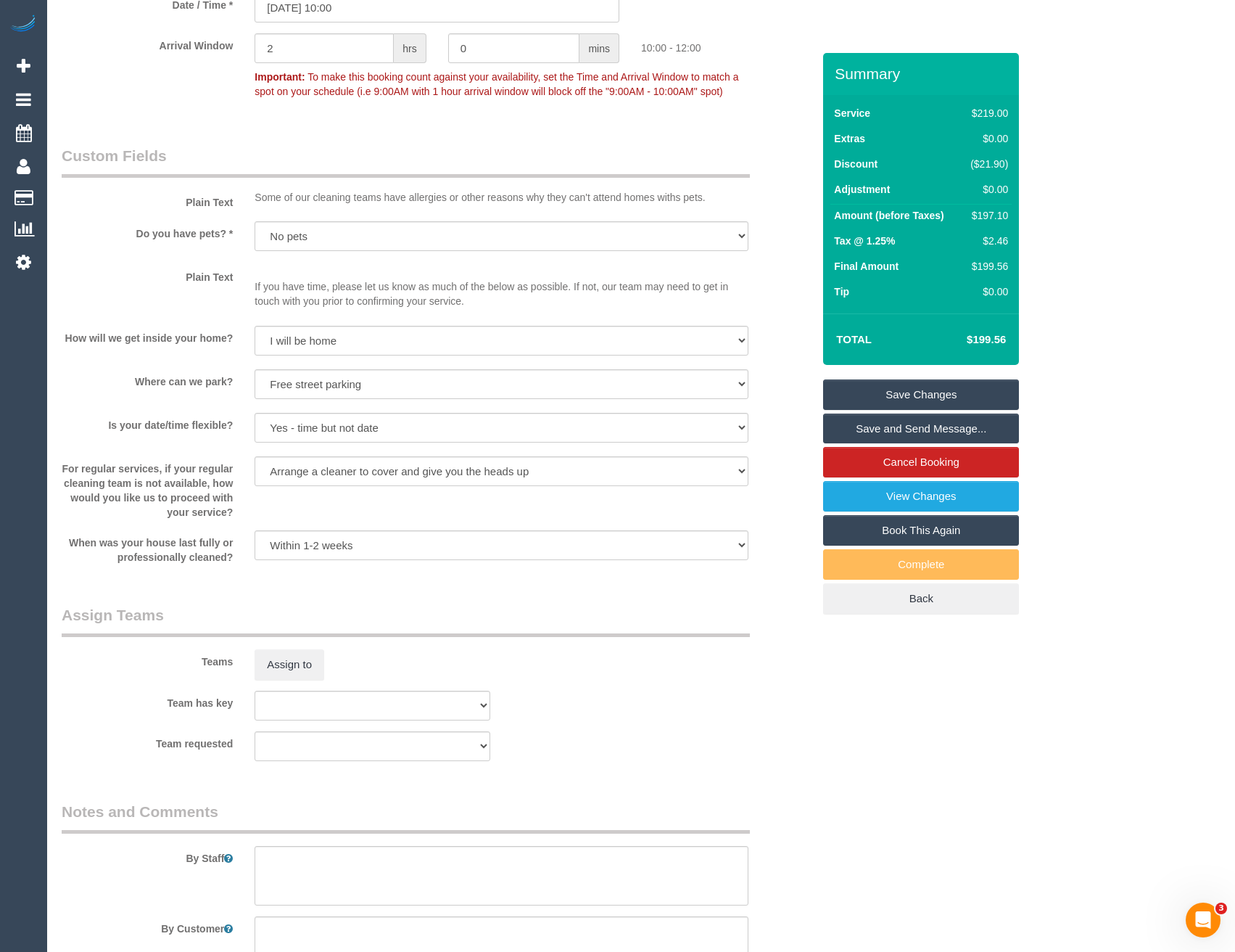
scroll to position [1865, 0]
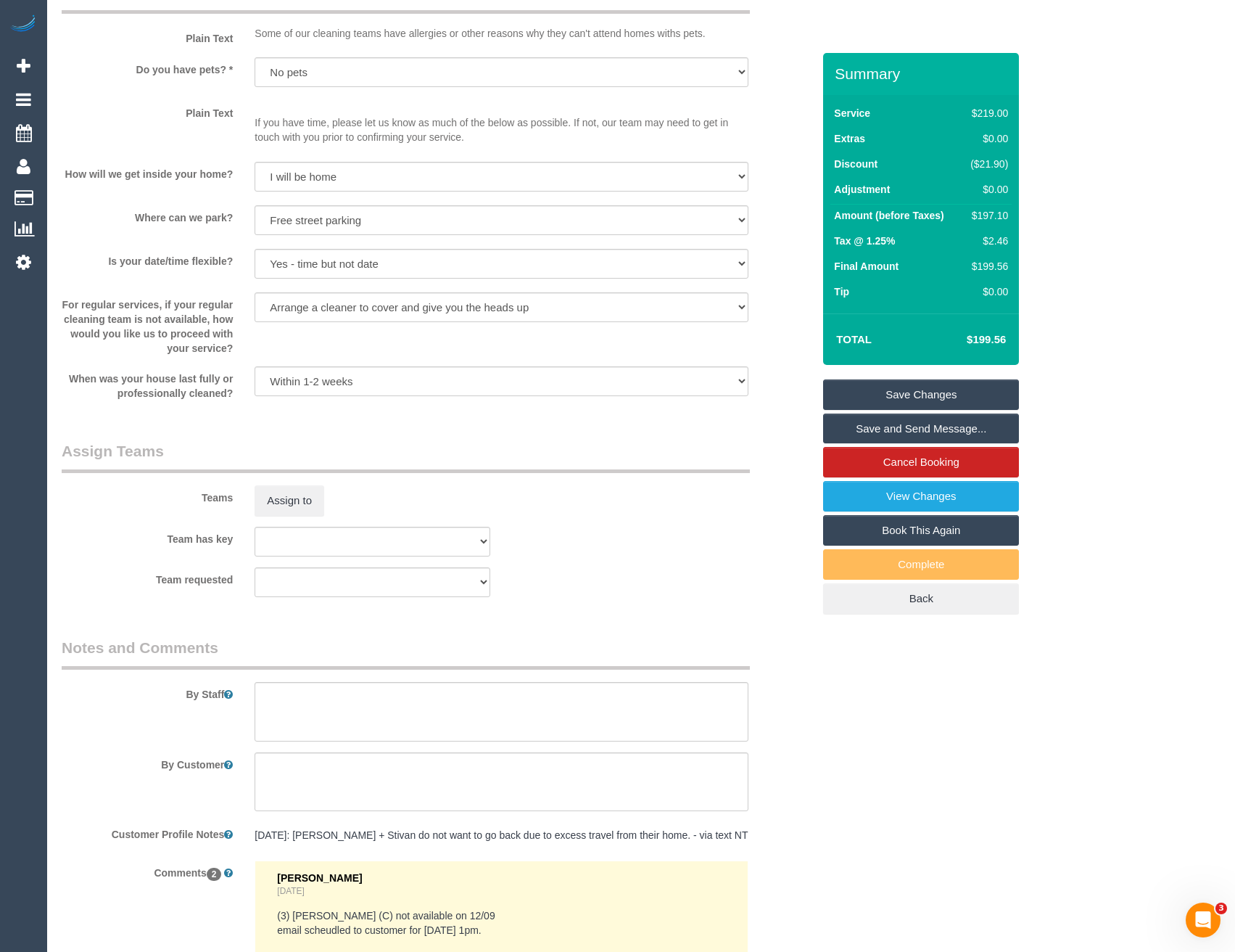
click at [892, 387] on link "Save Changes" at bounding box center [921, 394] width 196 height 30
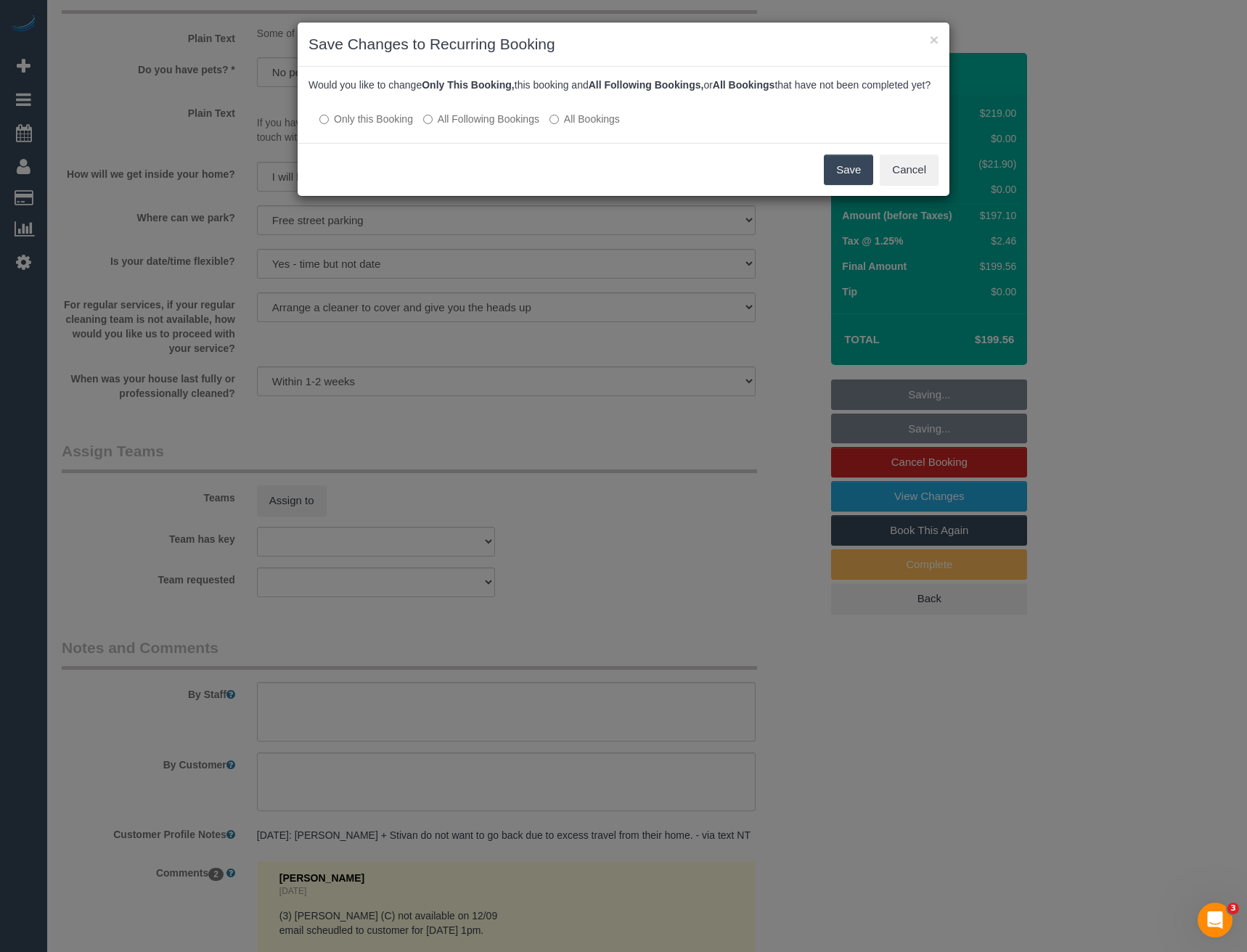
click at [518, 126] on label "All Following Bookings" at bounding box center [481, 119] width 116 height 15
click at [840, 181] on button "Save" at bounding box center [848, 169] width 49 height 30
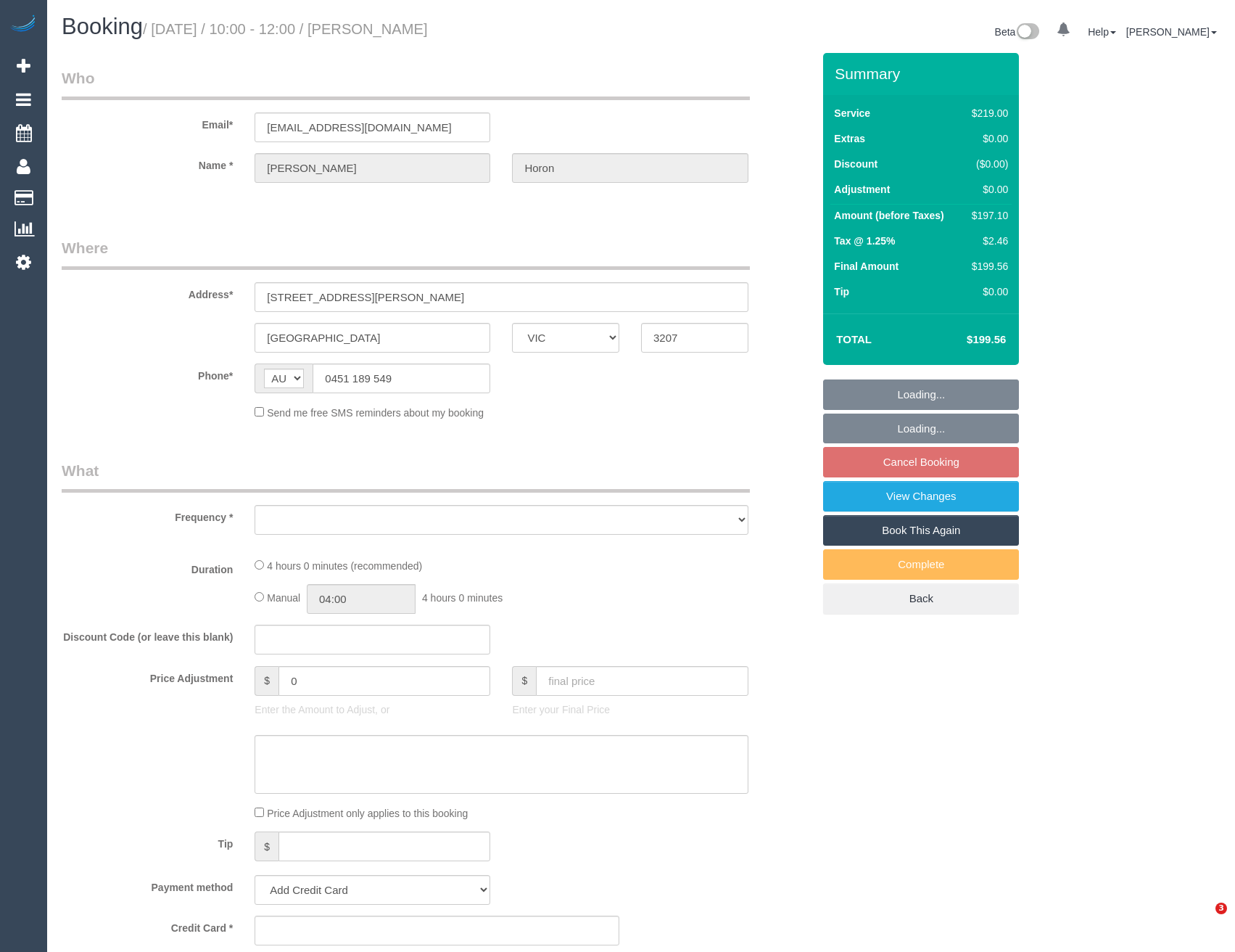
select select "VIC"
select select "object:528"
select select "string:stripe-pm_1Re6qH2GScqysDRVzvQWCQTr"
select select "number:28"
select select "number:14"
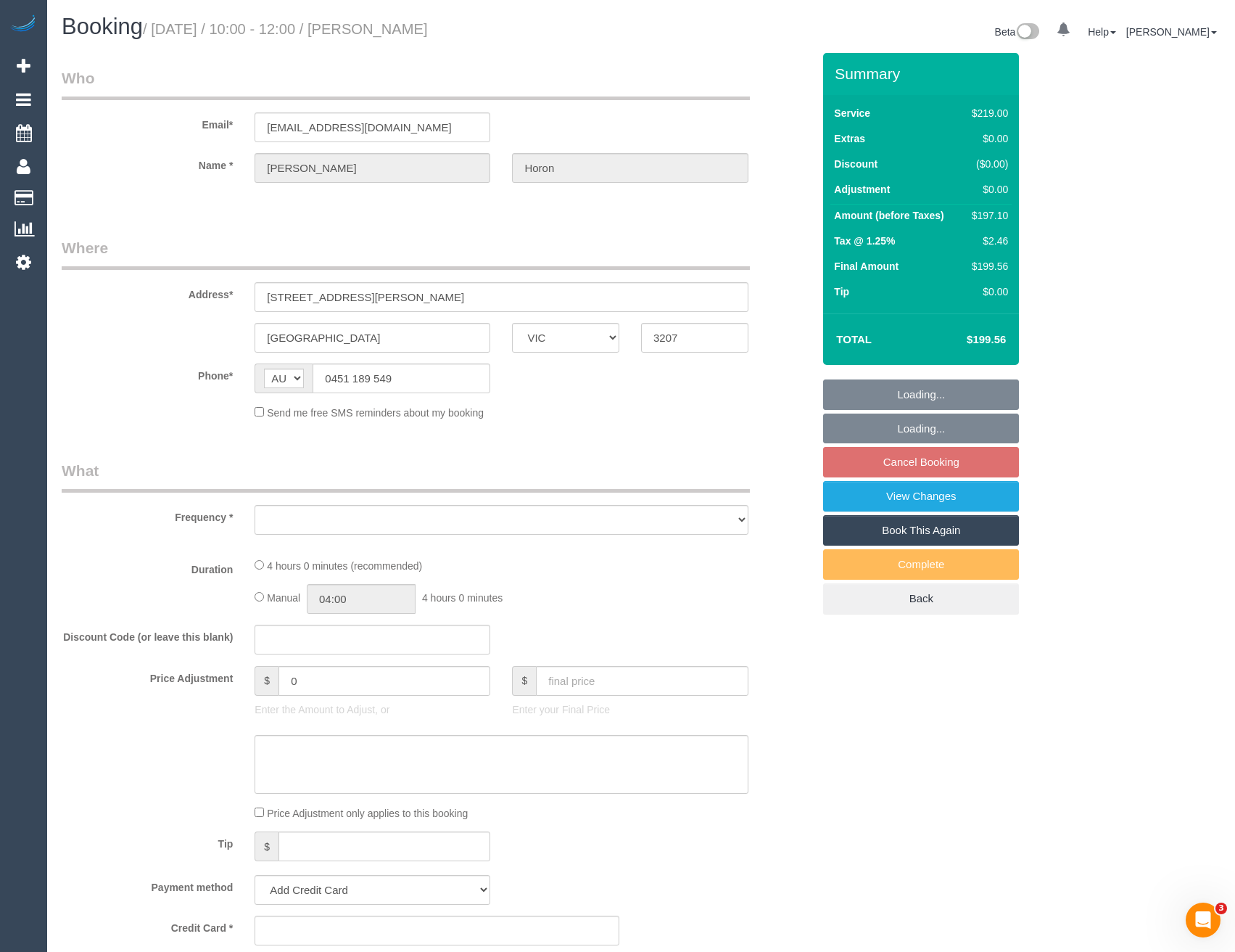
select select "number:19"
select select "number:24"
select select "number:34"
select select "number:11"
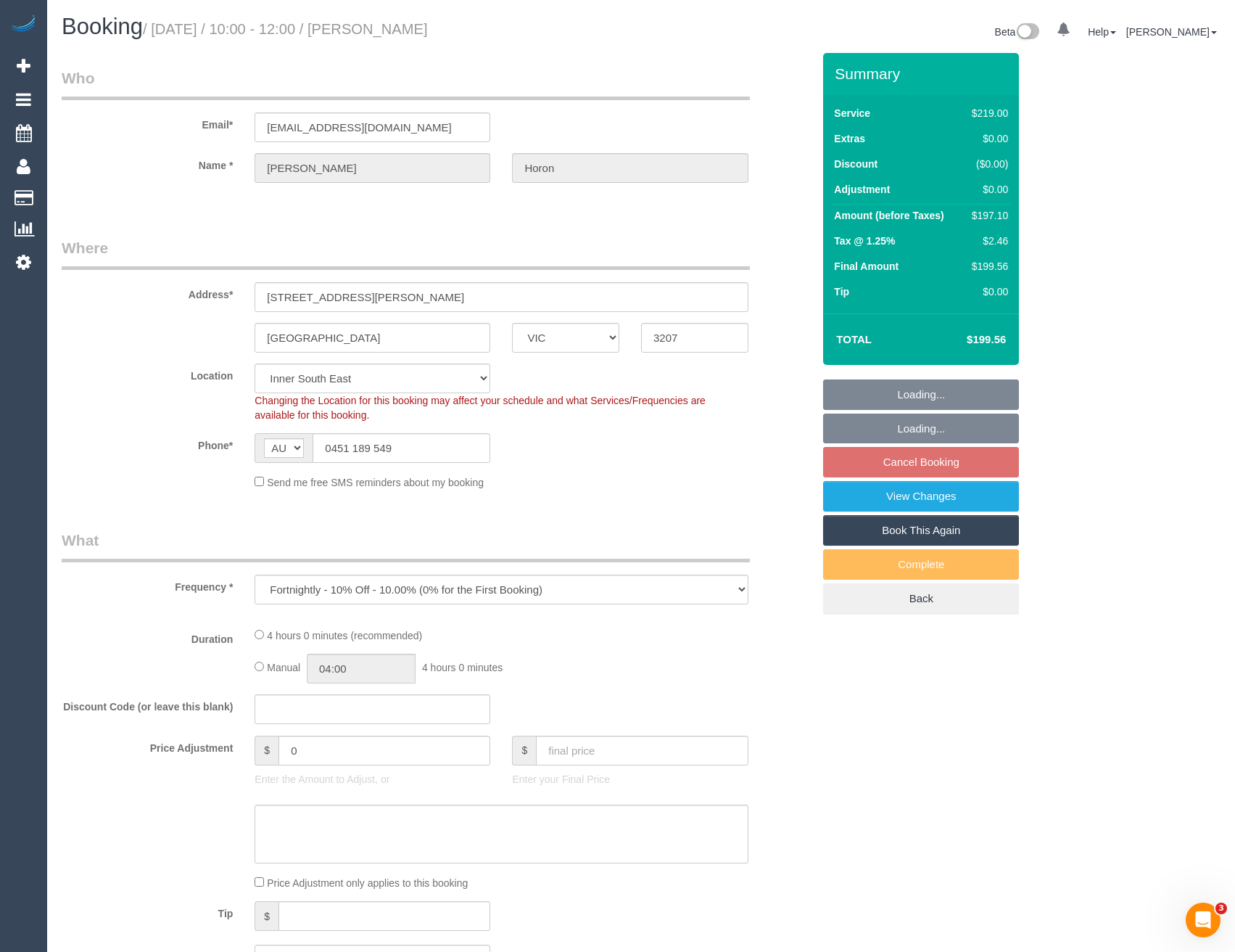
select select "object:681"
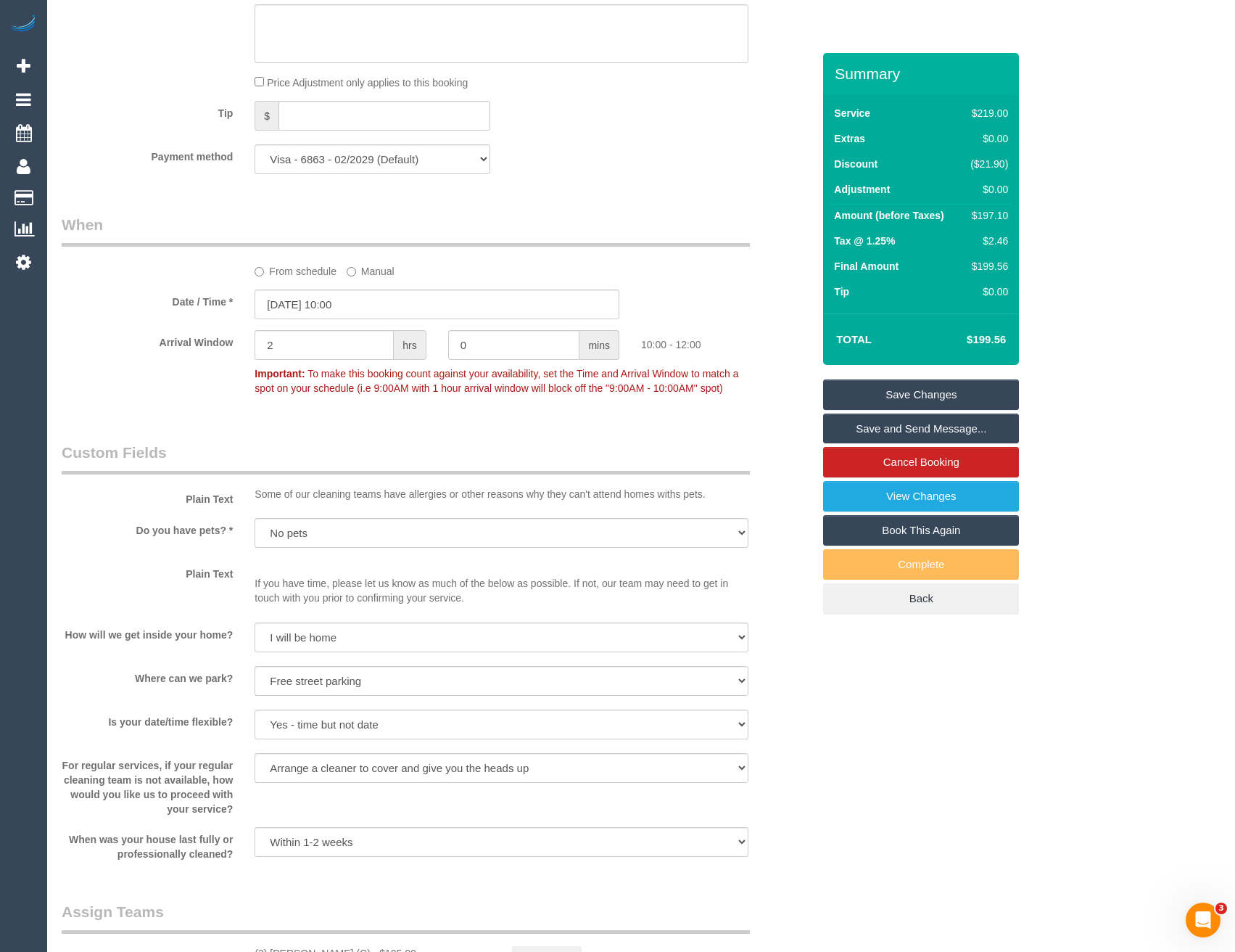
scroll to position [1741, 0]
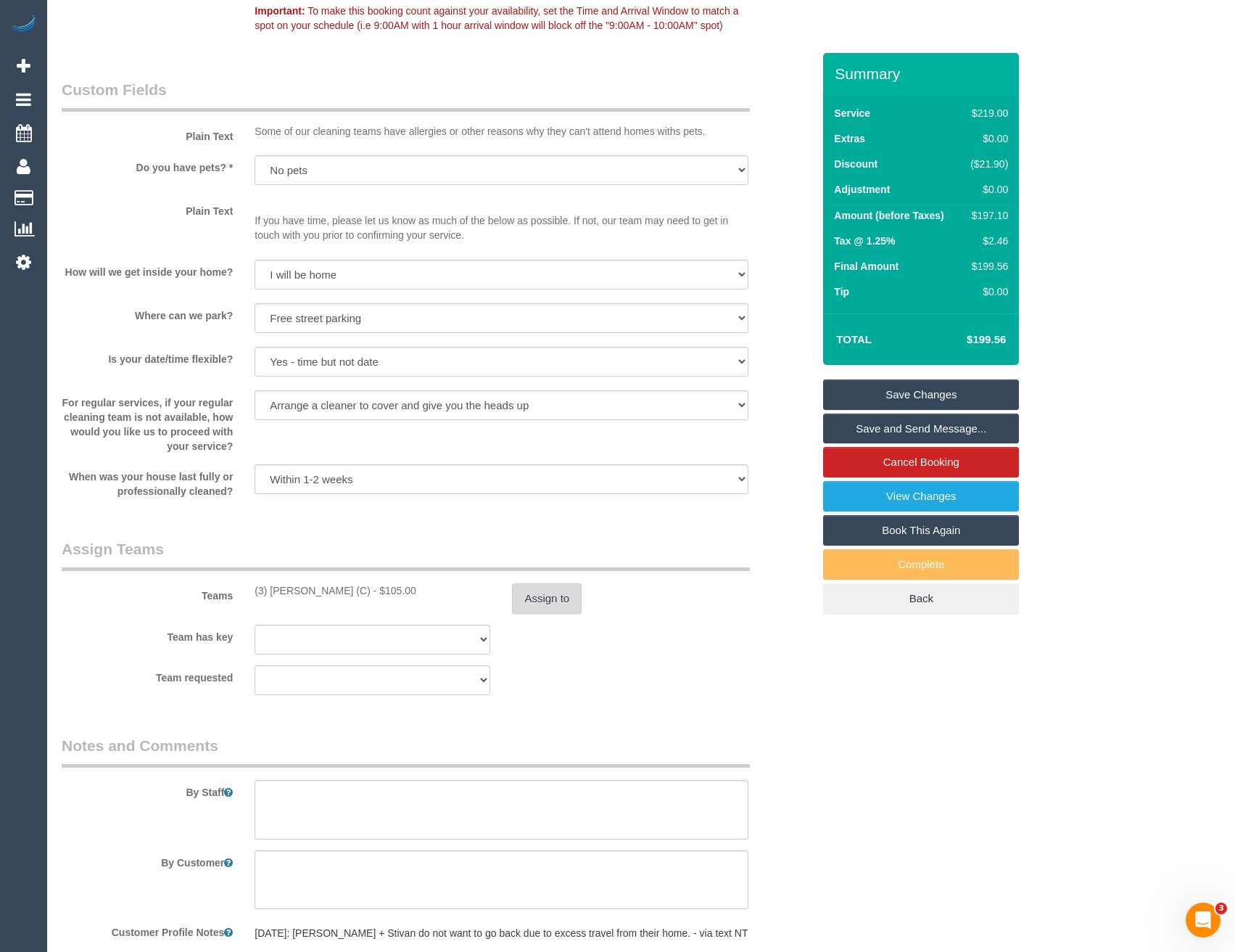
click at [560, 592] on button "Assign to" at bounding box center [546, 598] width 69 height 30
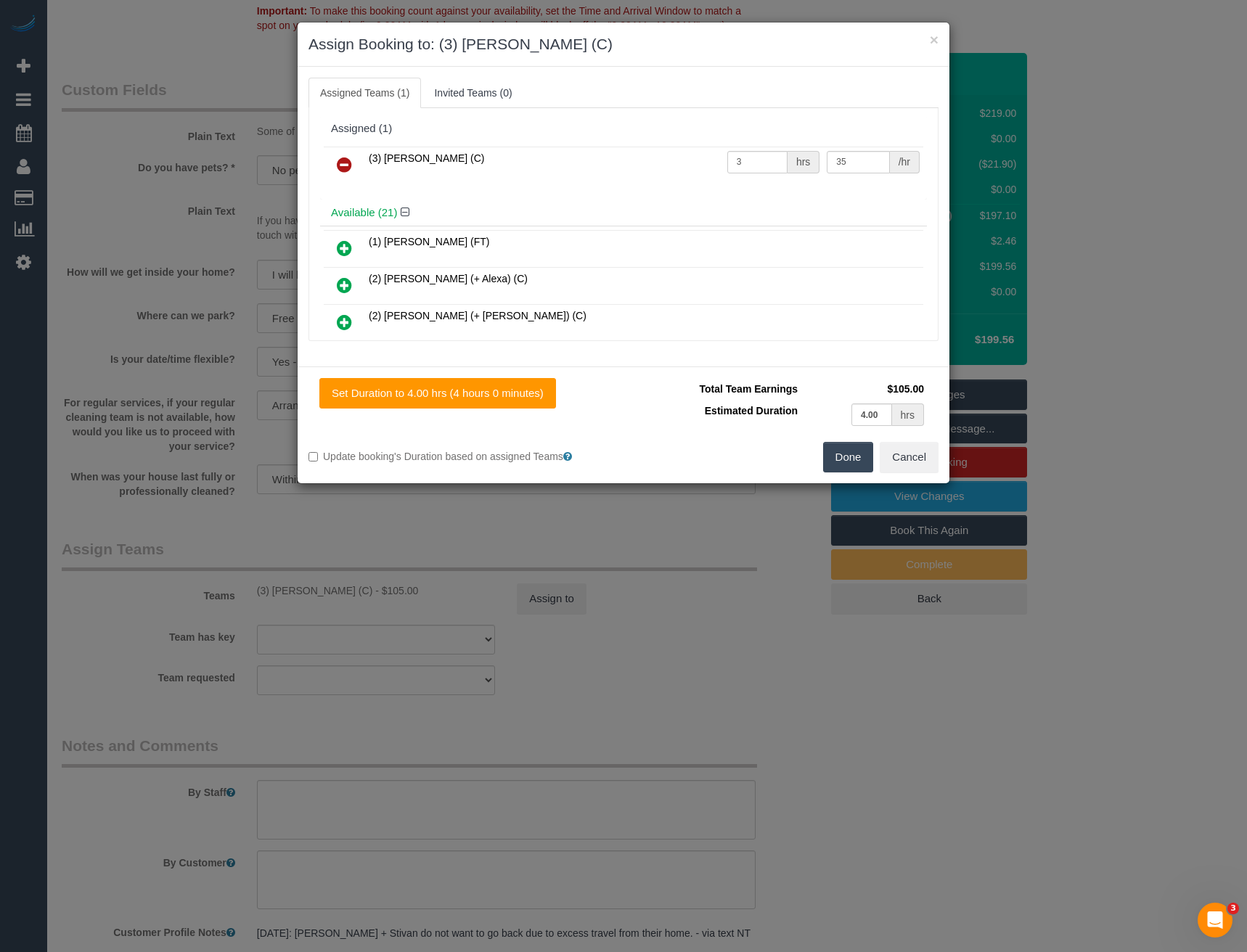
click at [346, 162] on icon at bounding box center [345, 165] width 16 height 17
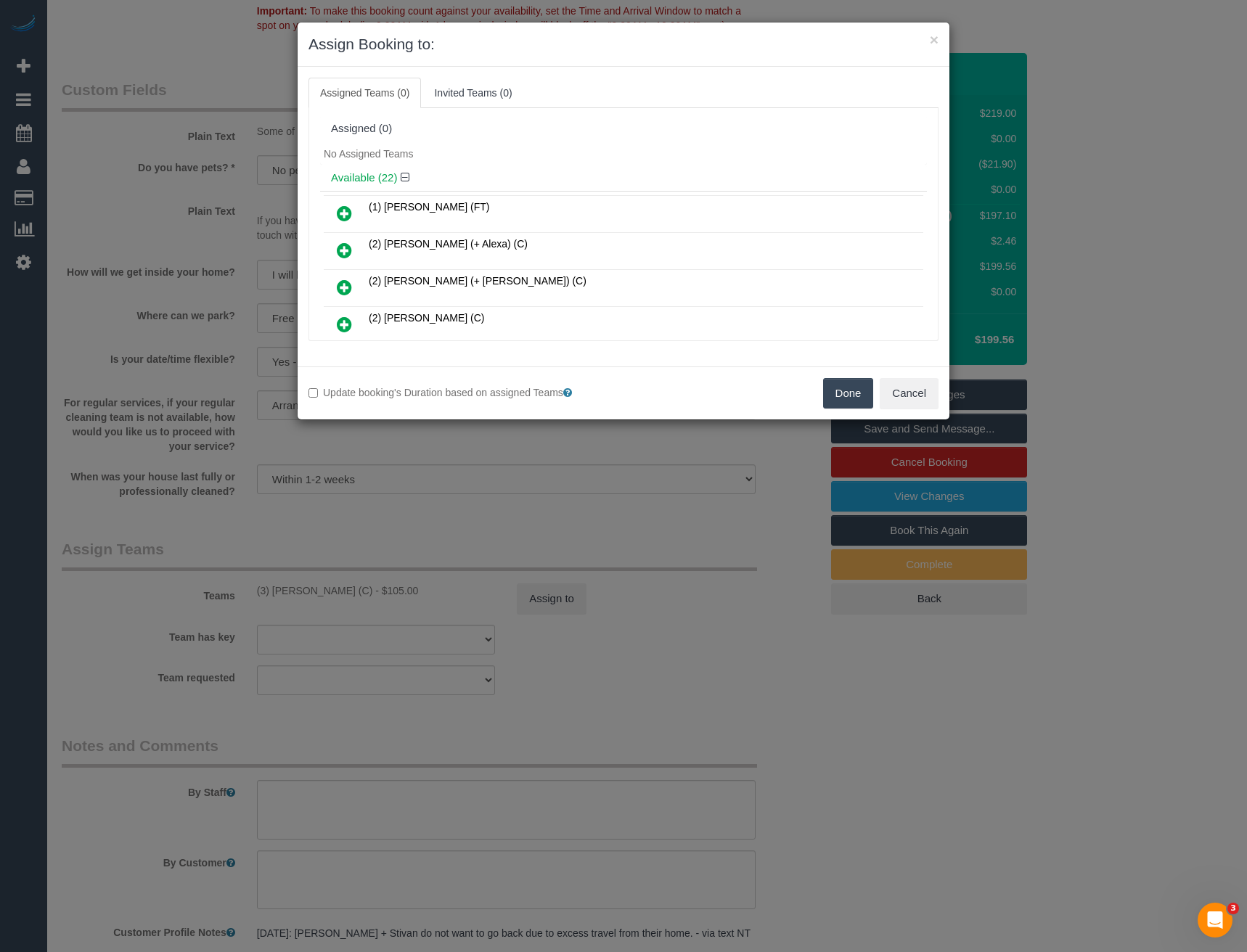
click at [851, 384] on button "Done" at bounding box center [848, 392] width 51 height 30
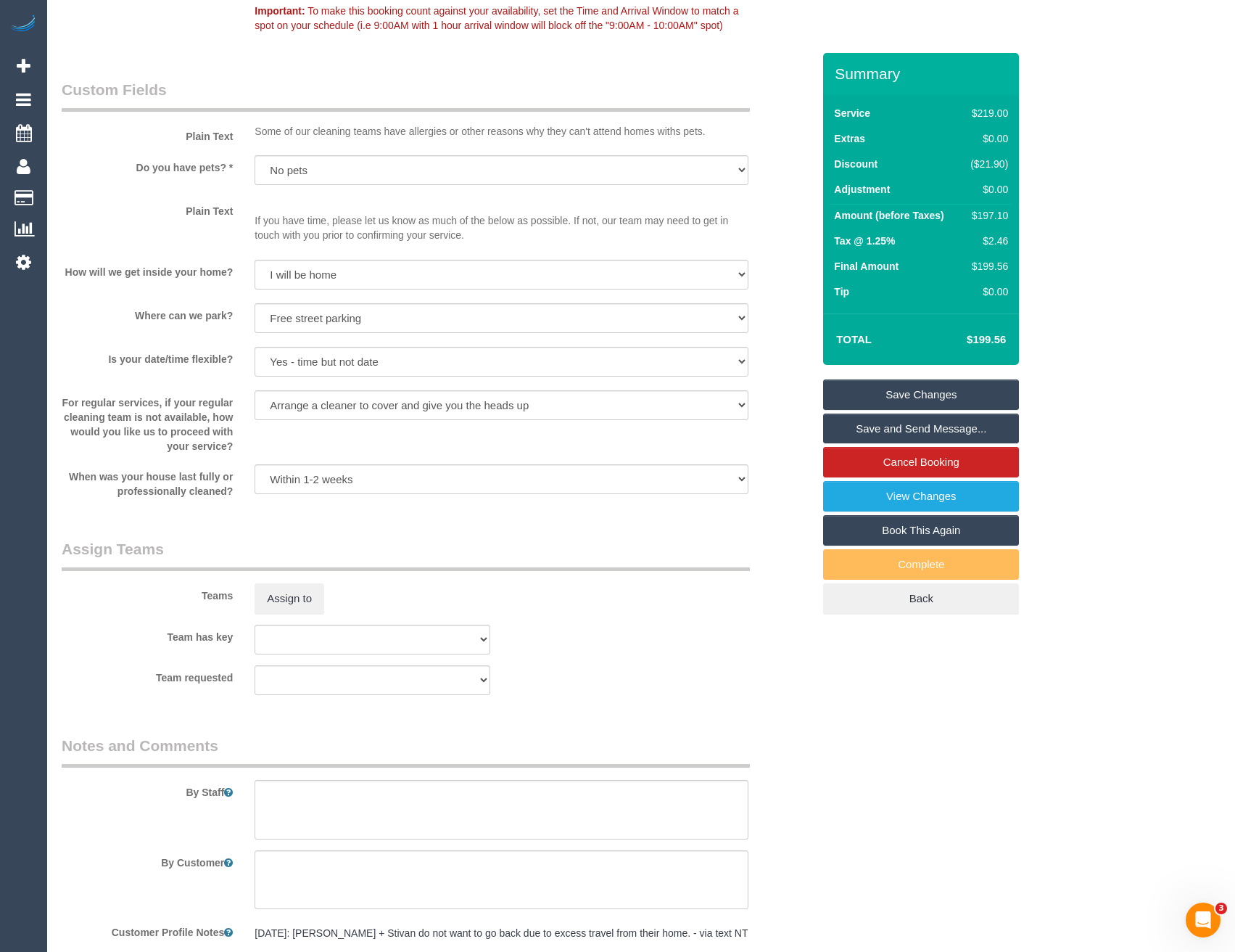
click at [934, 398] on link "Save Changes" at bounding box center [921, 394] width 196 height 30
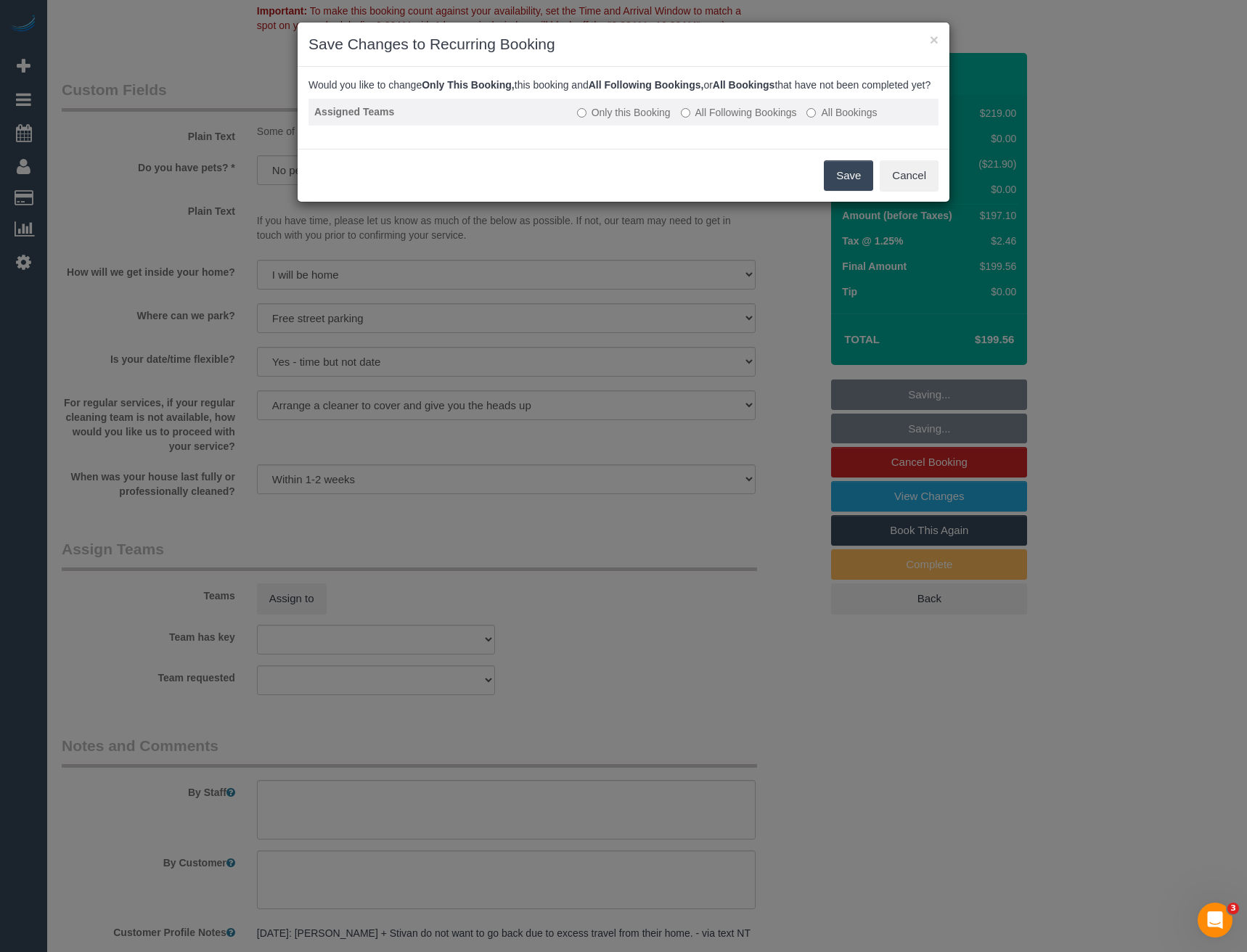
click at [723, 120] on label "All Following Bookings" at bounding box center [739, 112] width 116 height 15
click at [846, 185] on button "Save" at bounding box center [848, 175] width 49 height 30
